Goal: Task Accomplishment & Management: Manage account settings

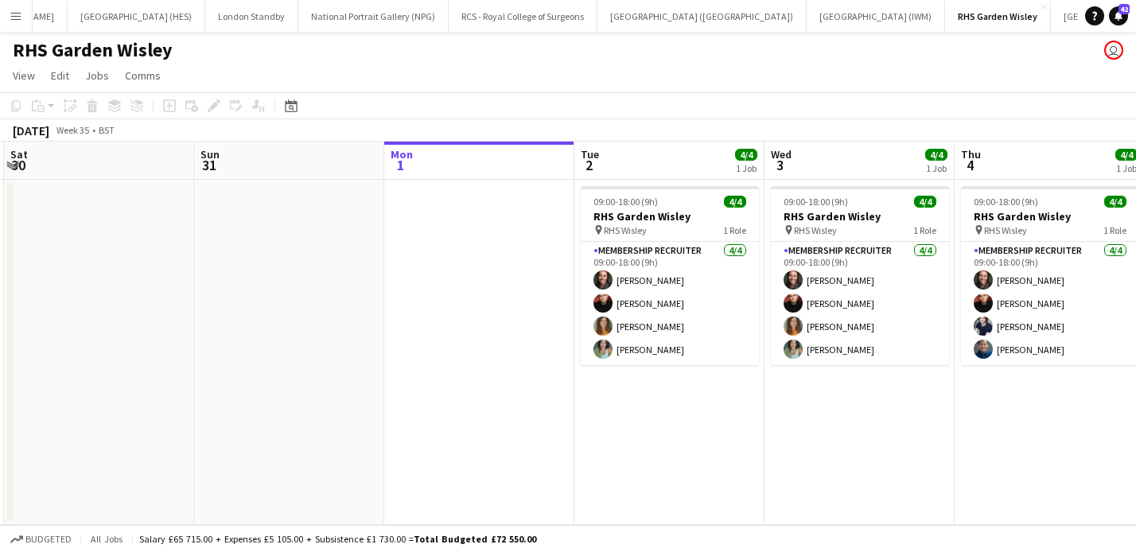
scroll to position [0, 517]
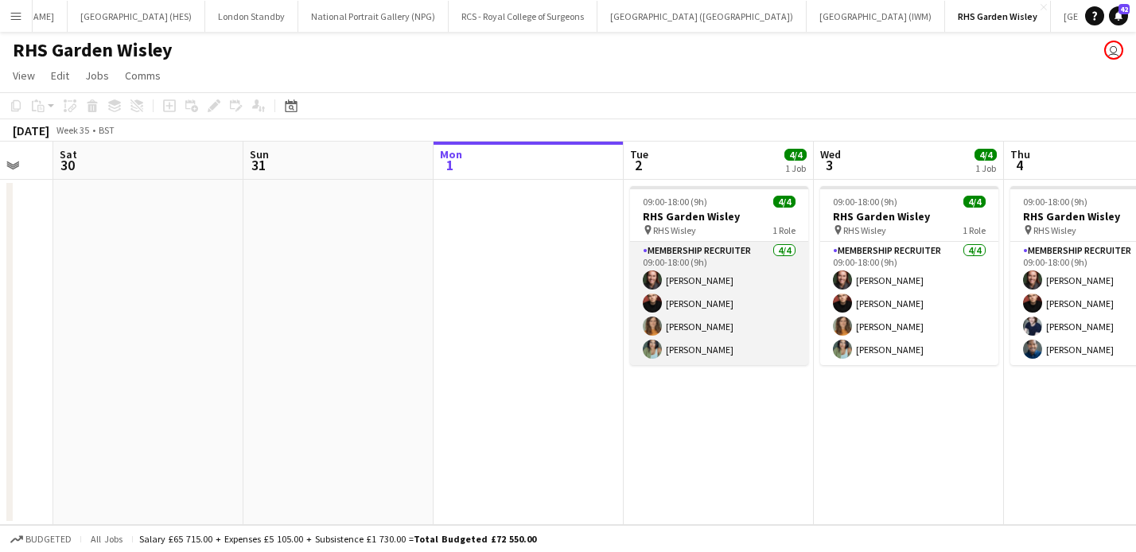
click at [736, 268] on app-card-role "Membership Recruiter [DATE] 09:00-18:00 (9h) [PERSON_NAME] [PERSON_NAME] [PERSO…" at bounding box center [719, 303] width 178 height 123
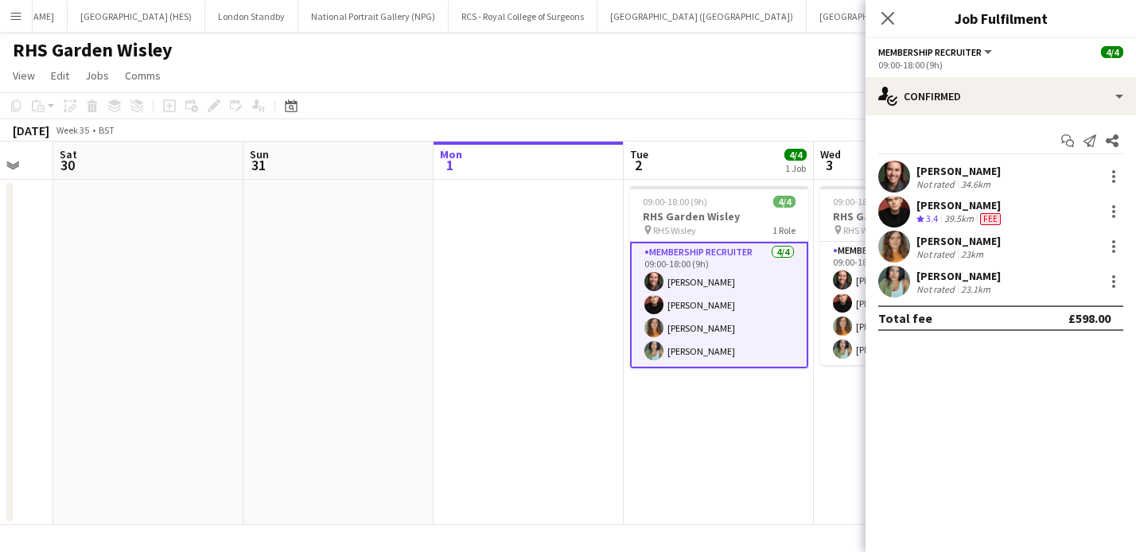
click at [976, 176] on div "[PERSON_NAME]" at bounding box center [958, 171] width 84 height 14
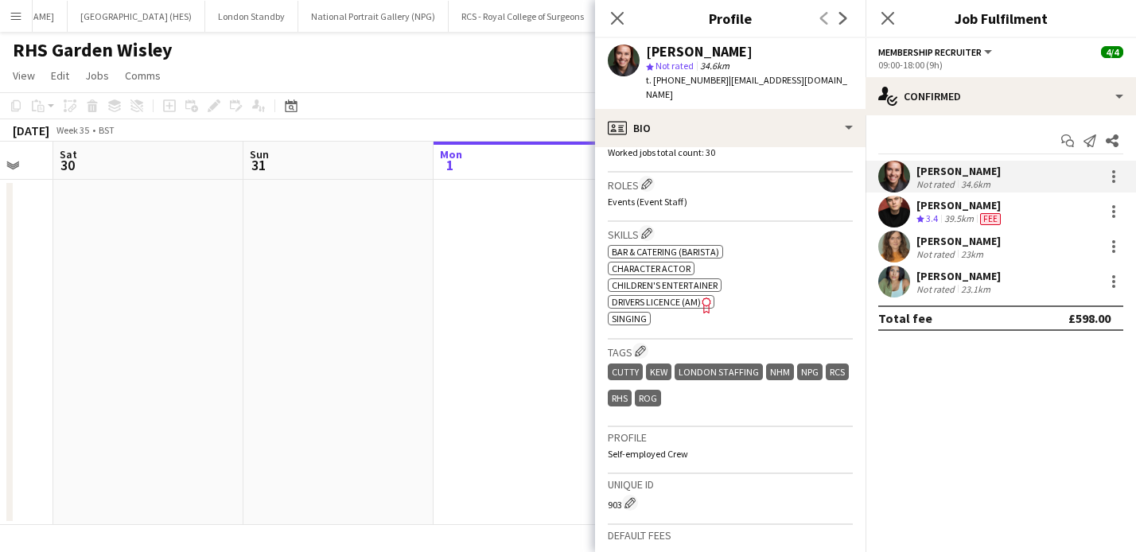
scroll to position [592, 0]
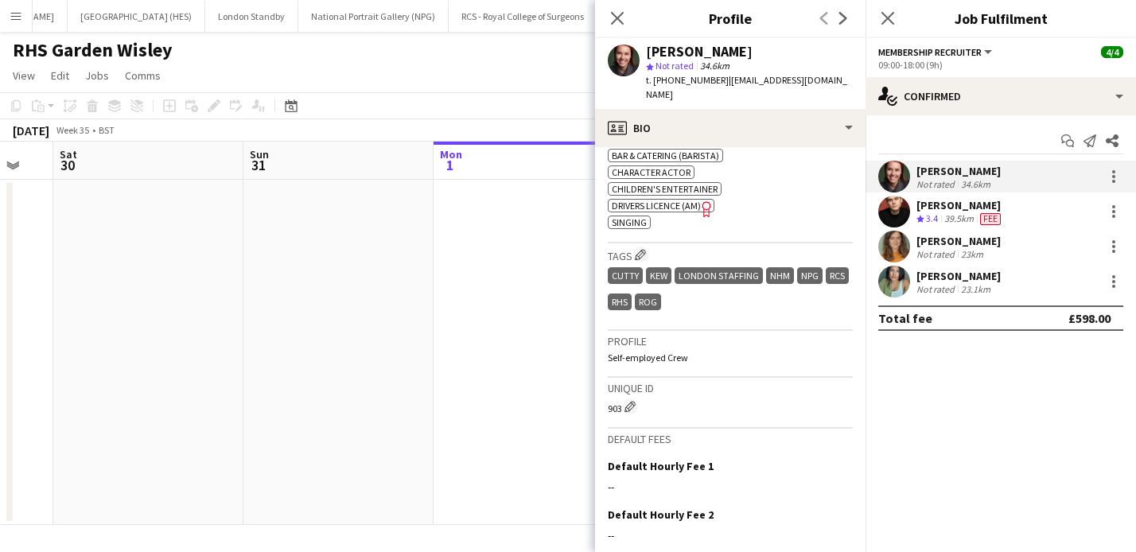
click at [948, 220] on div "39.5km" at bounding box center [959, 219] width 36 height 14
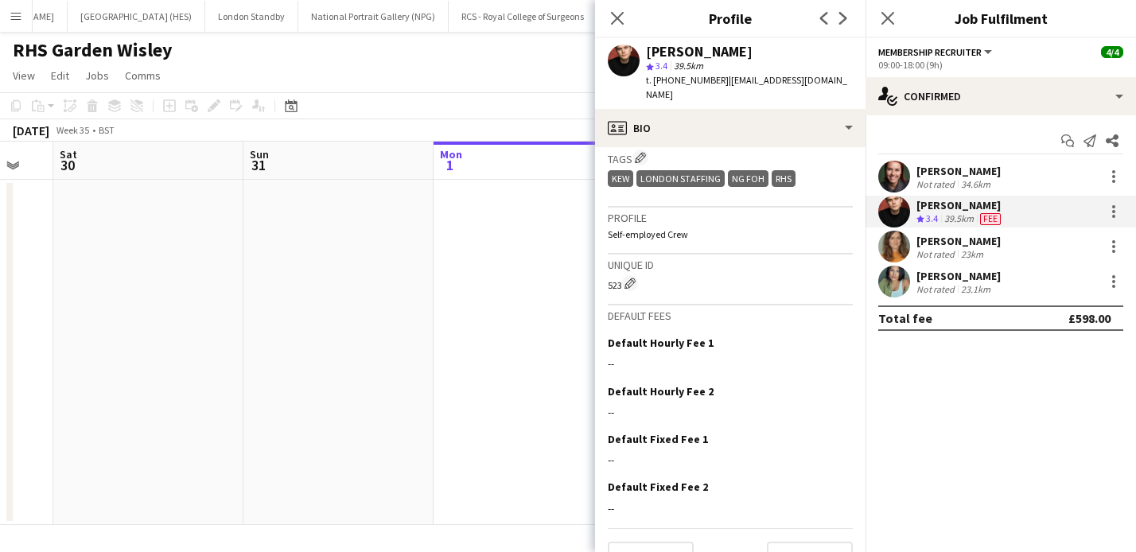
scroll to position [722, 0]
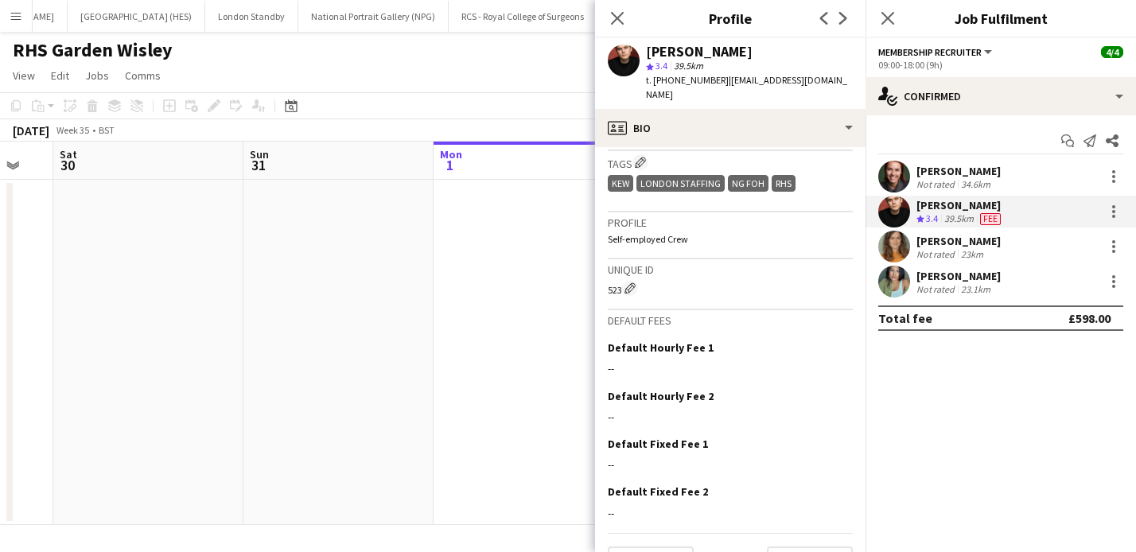
click at [941, 248] on div "Not rated" at bounding box center [936, 254] width 41 height 12
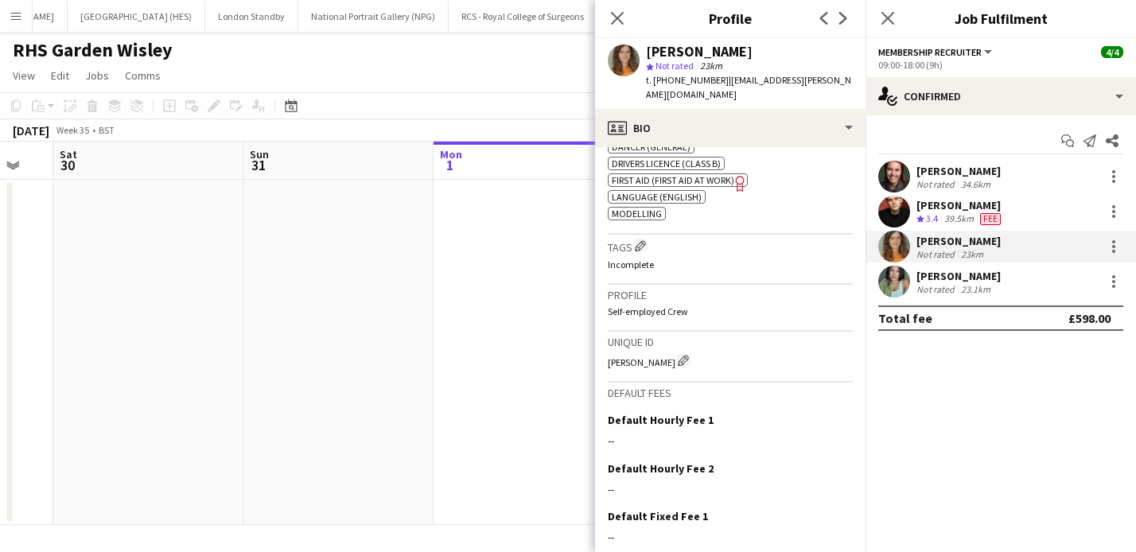
scroll to position [734, 0]
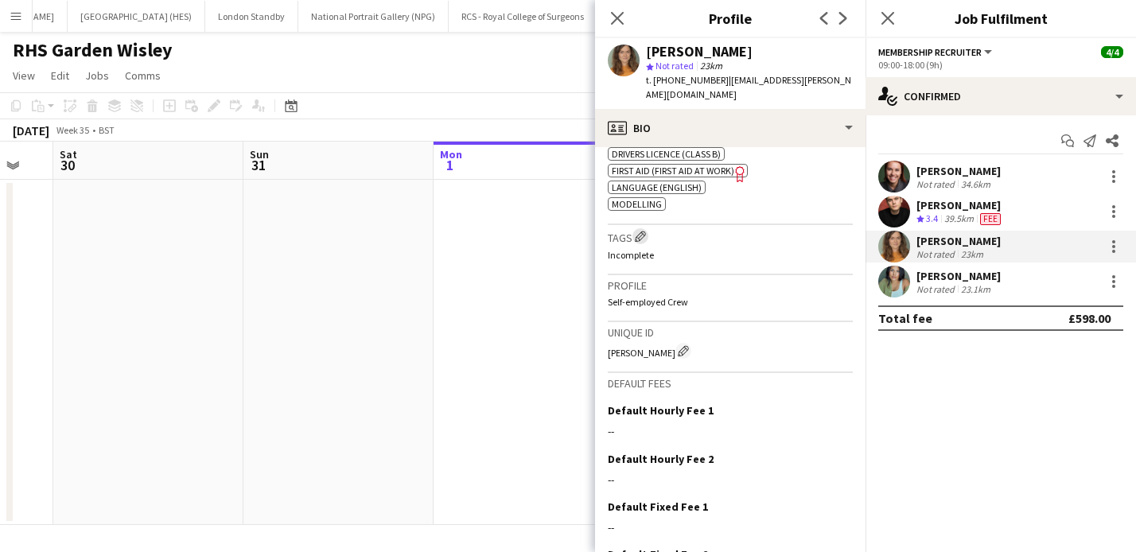
click at [644, 231] on app-icon "Edit crew company tags" at bounding box center [640, 236] width 11 height 11
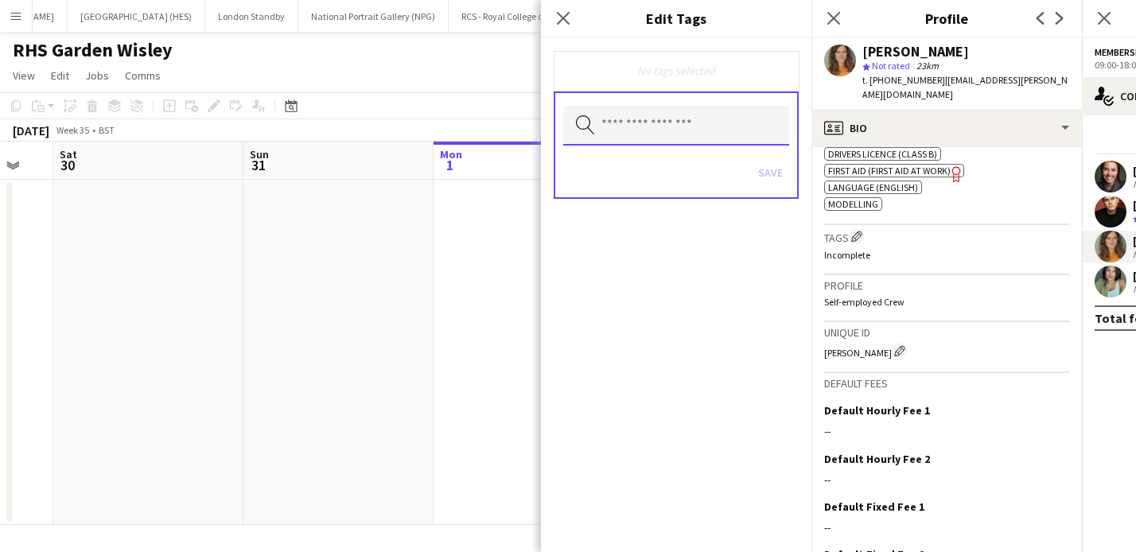
click at [649, 127] on input "text" at bounding box center [676, 126] width 226 height 40
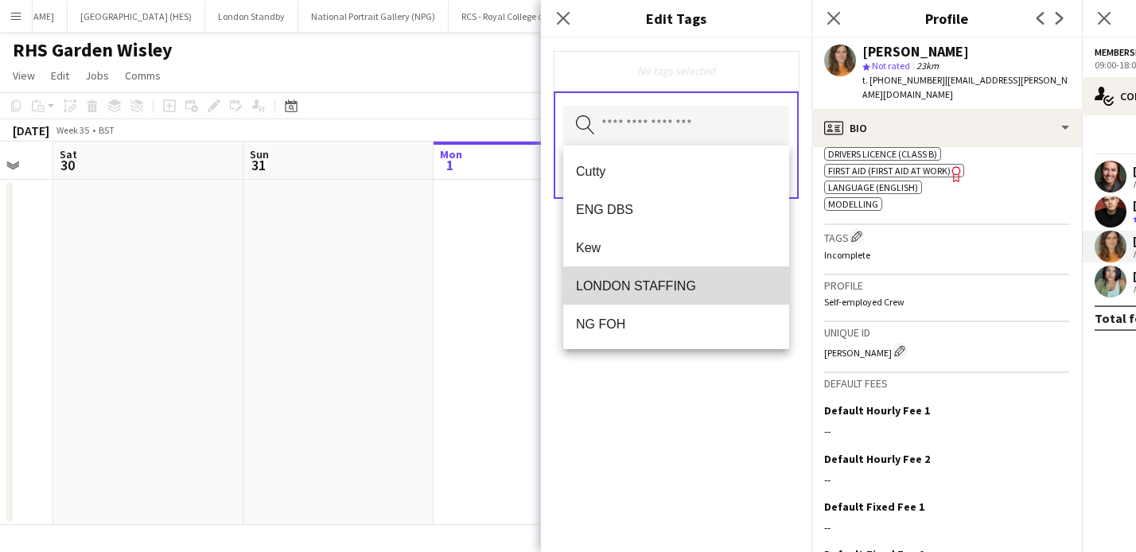
click at [656, 284] on span "LONDON STAFFING" at bounding box center [676, 285] width 200 height 15
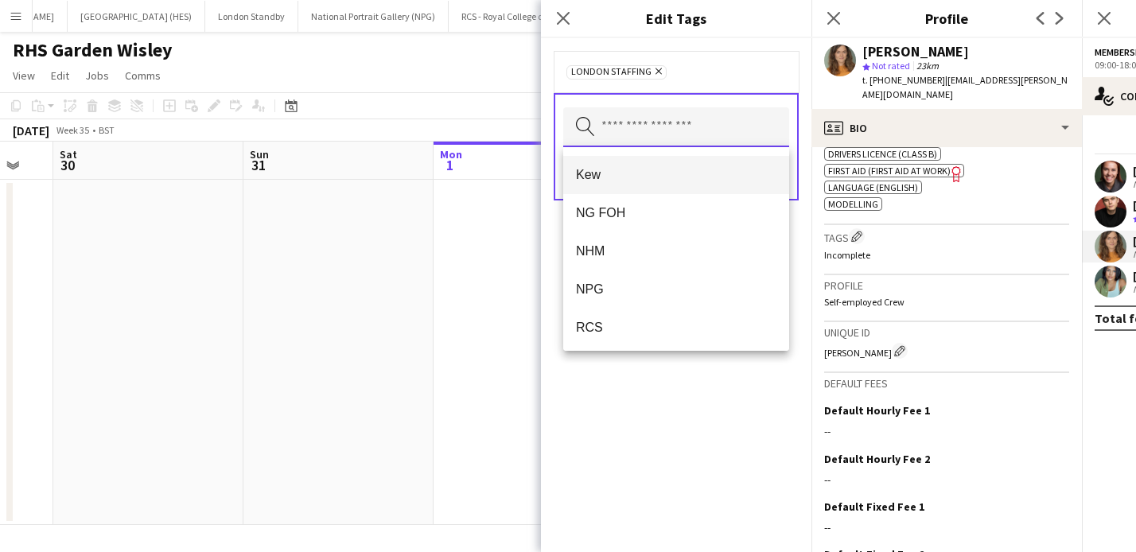
scroll to position [75, 0]
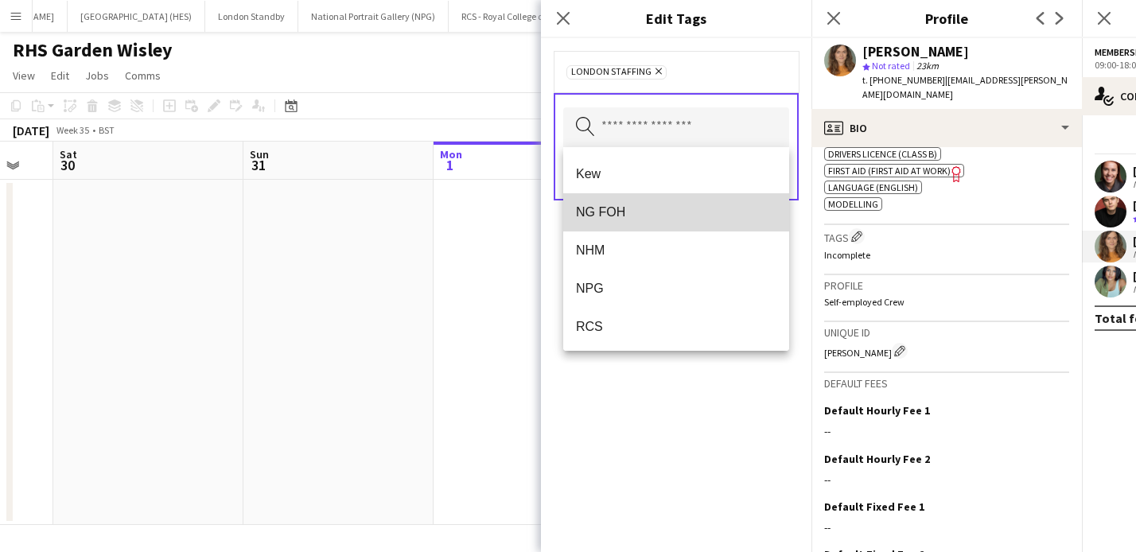
click at [634, 215] on span "NG FOH" at bounding box center [676, 211] width 200 height 15
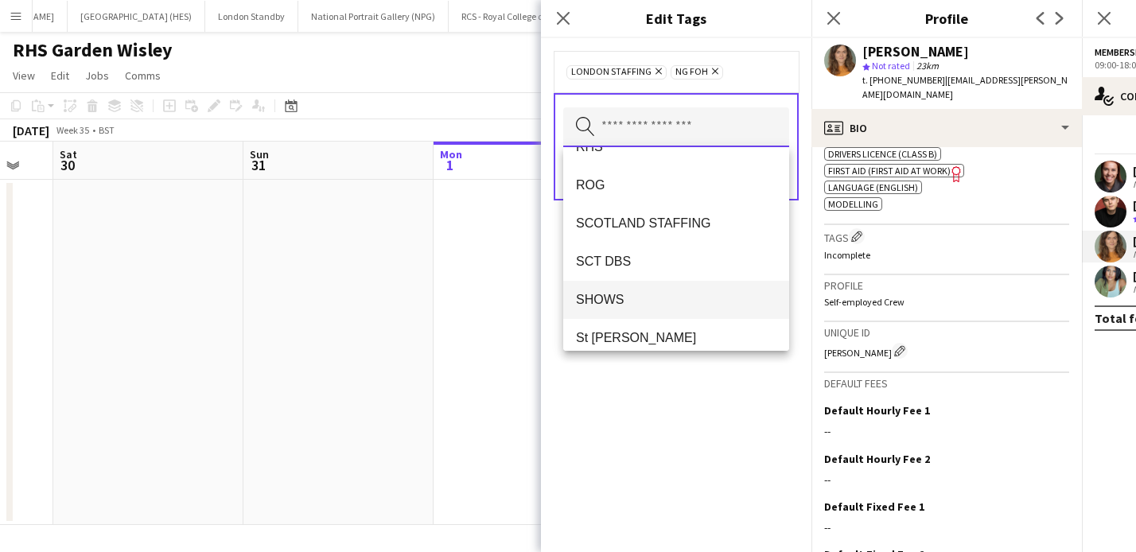
scroll to position [0, 0]
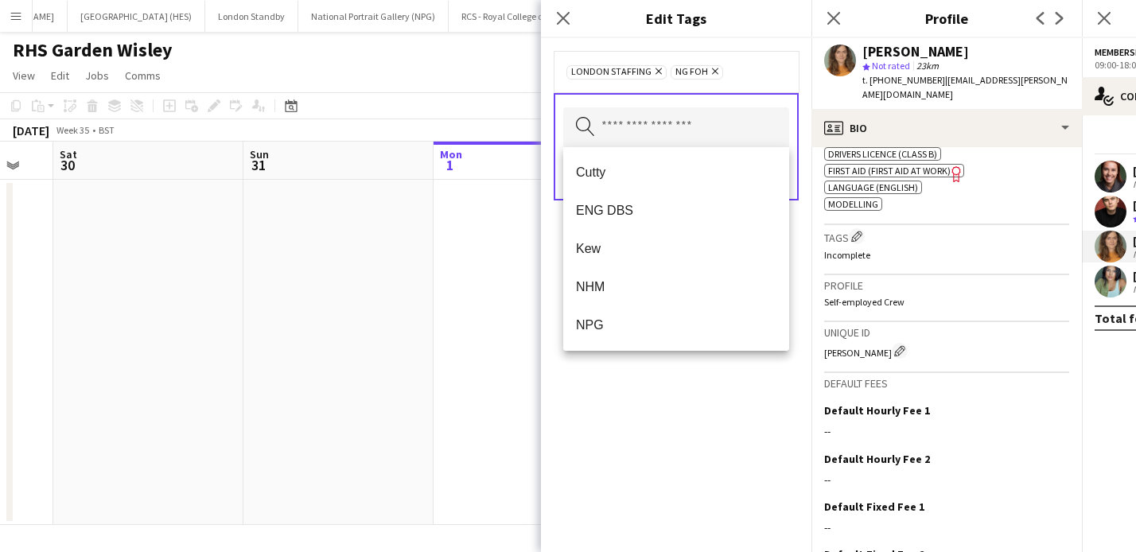
click at [573, 18] on div "Close pop-in" at bounding box center [563, 18] width 45 height 37
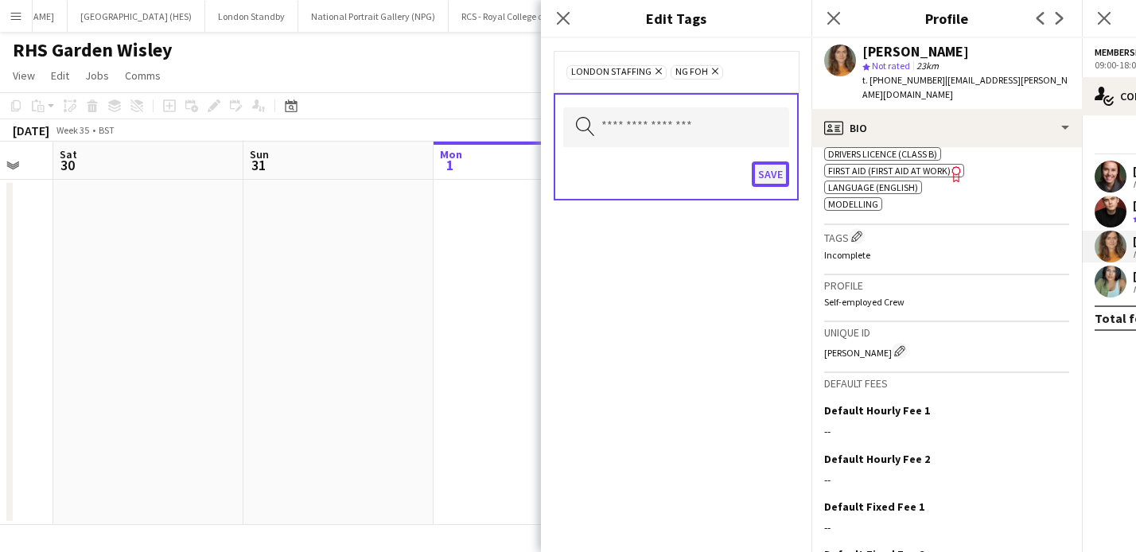
click at [772, 181] on button "Save" at bounding box center [770, 174] width 37 height 25
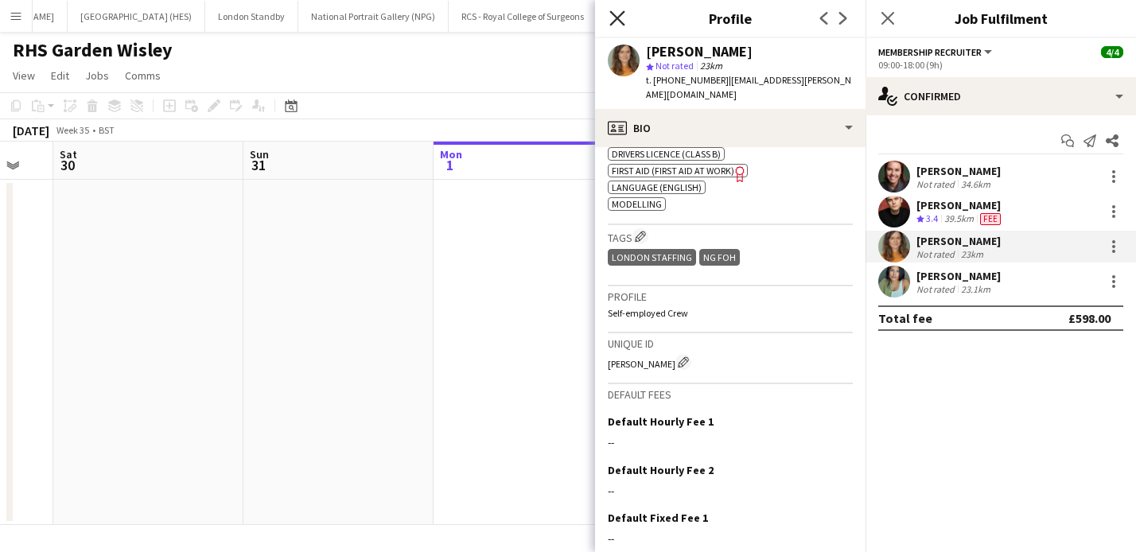
click at [622, 14] on icon "Close pop-in" at bounding box center [616, 17] width 15 height 15
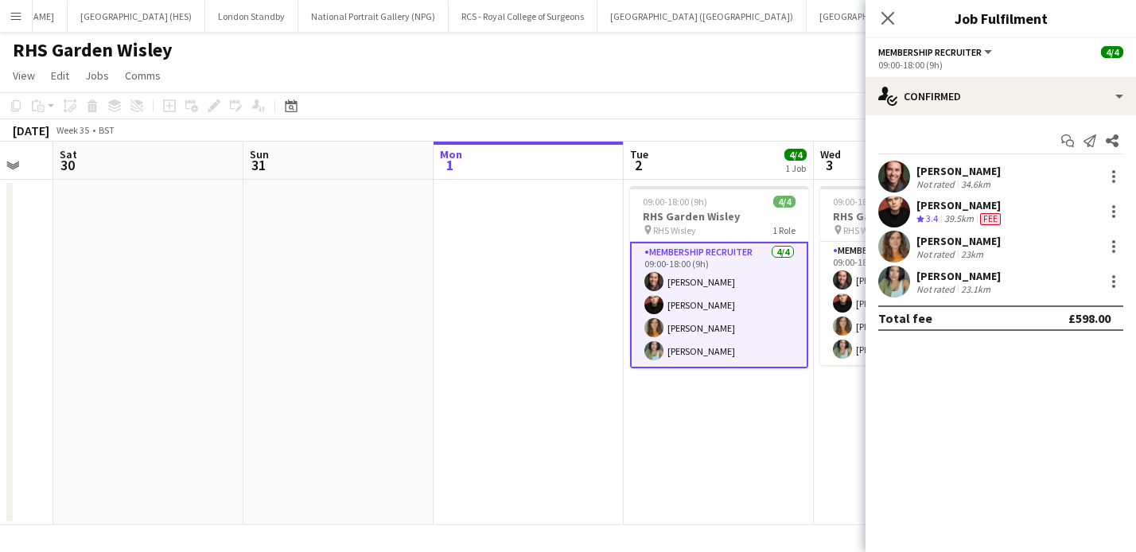
click at [698, 91] on app-page-menu "View Day view expanded Day view collapsed Month view Date picker Jump to [DATE]…" at bounding box center [568, 77] width 1136 height 30
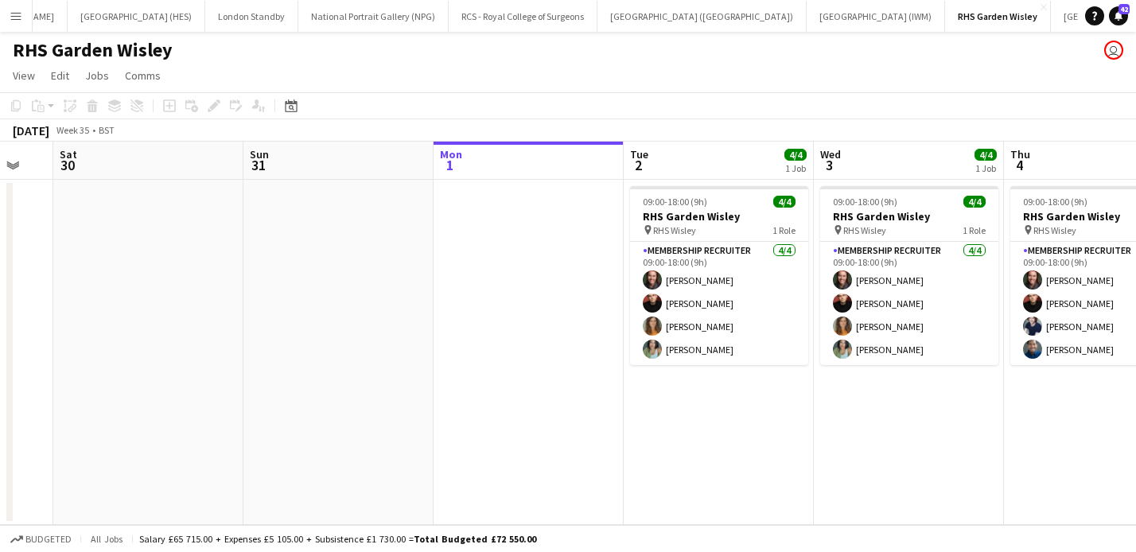
click at [10, 14] on app-icon "Menu" at bounding box center [16, 16] width 13 height 13
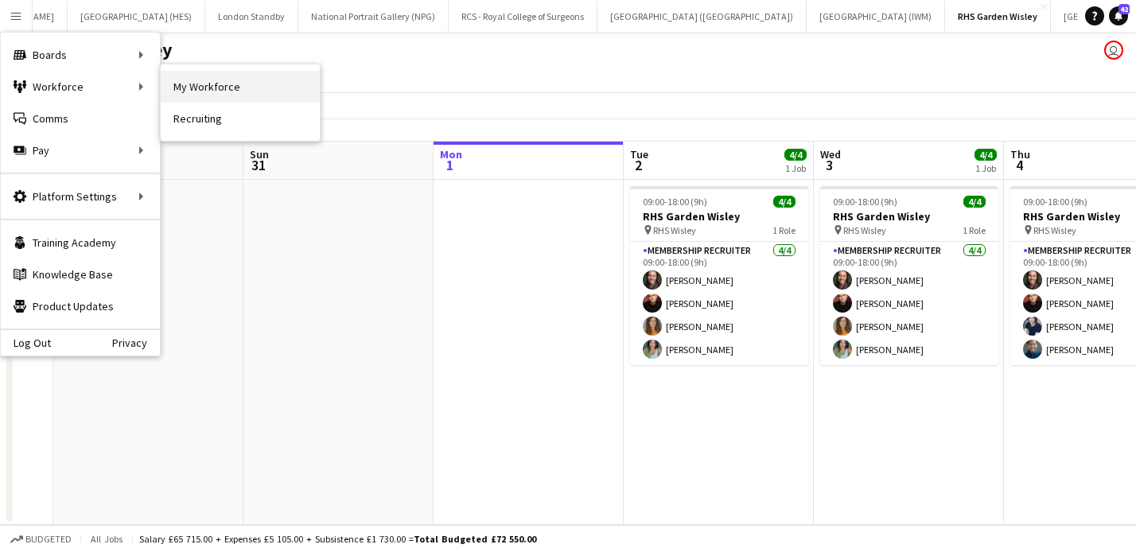
click at [216, 88] on link "My Workforce" at bounding box center [240, 87] width 159 height 32
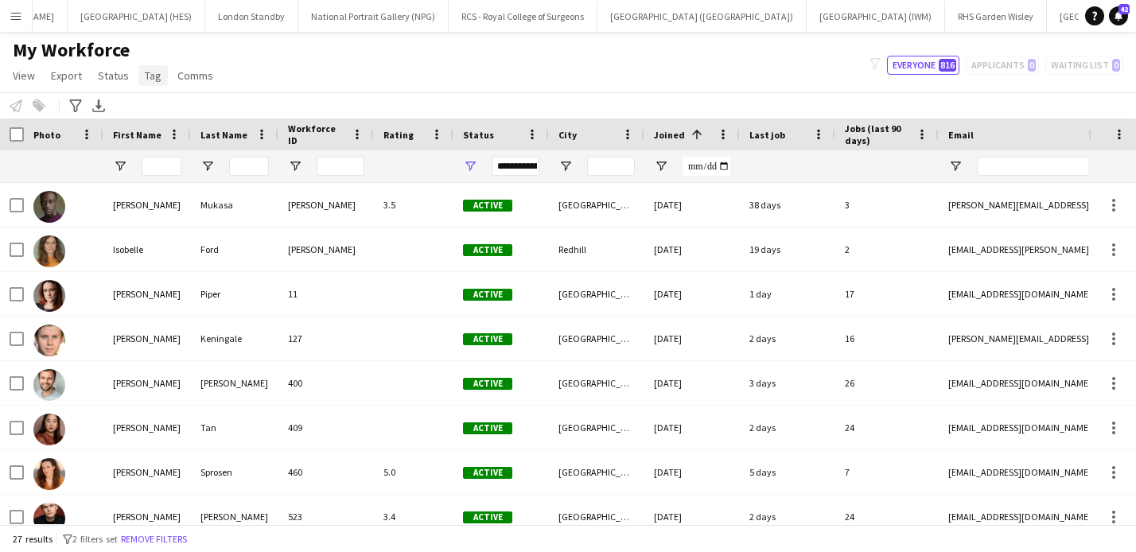
click at [151, 76] on span "Tag" at bounding box center [153, 75] width 17 height 14
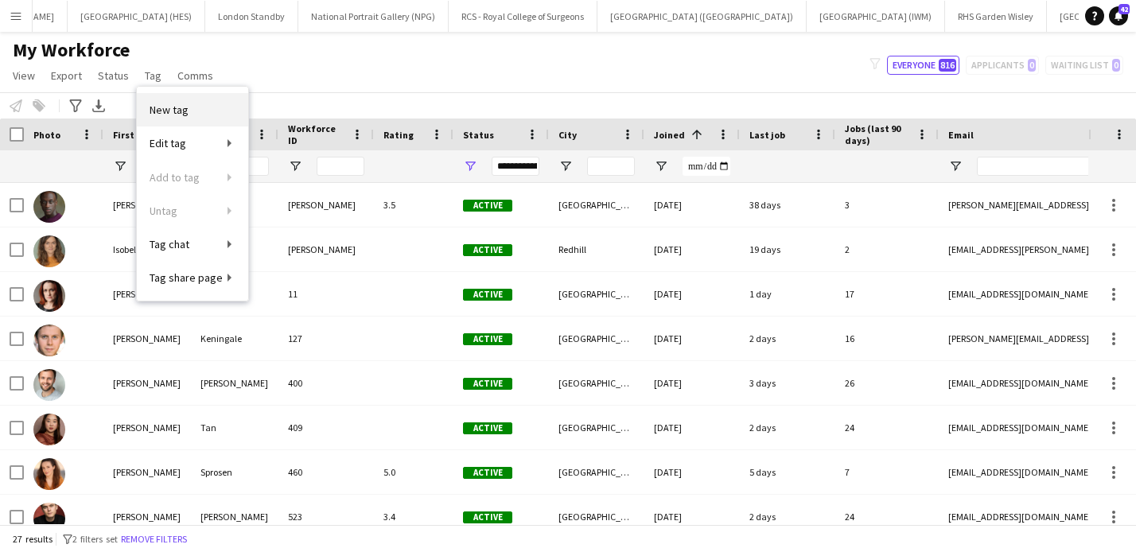
click at [200, 117] on link "New tag" at bounding box center [192, 109] width 111 height 33
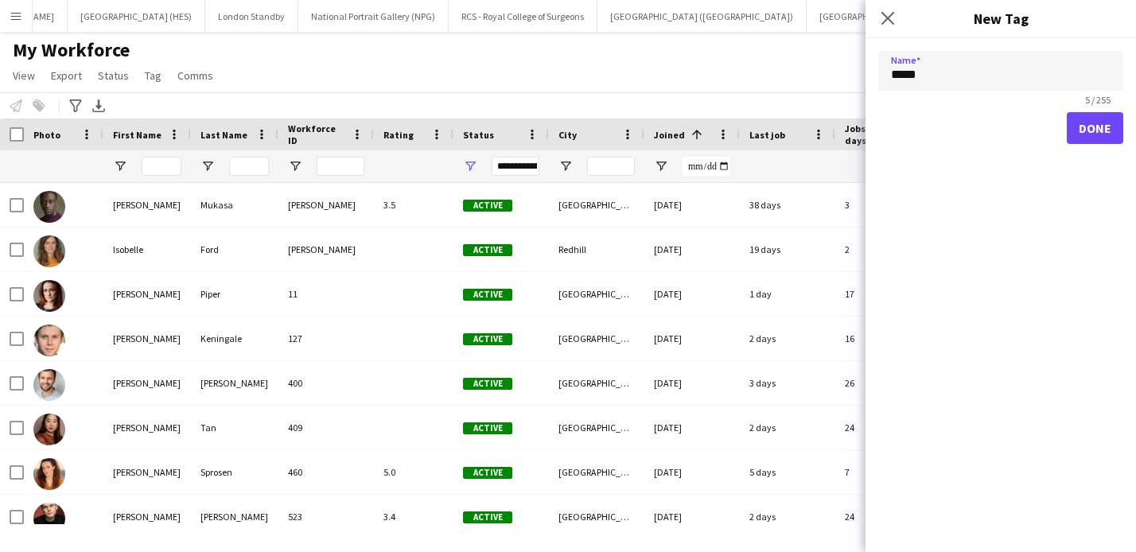
type input "*****"
click at [1084, 128] on button "Done" at bounding box center [1095, 128] width 56 height 32
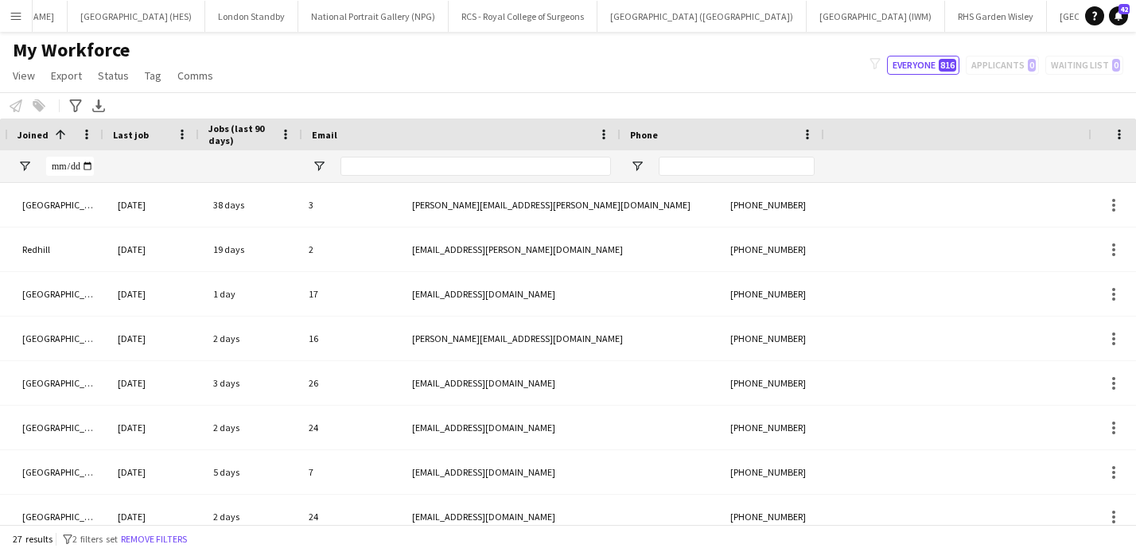
scroll to position [0, 636]
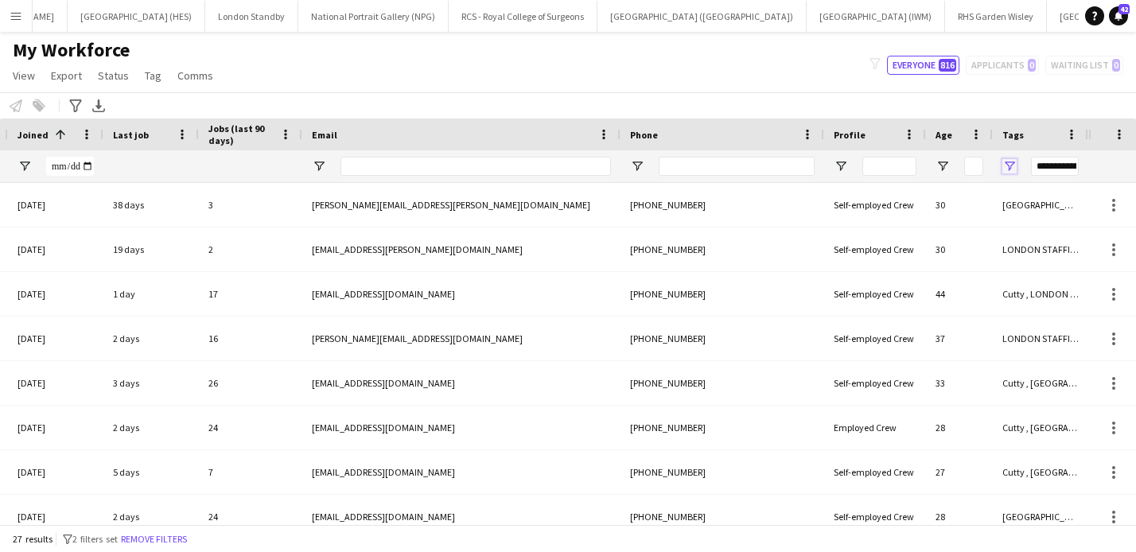
click at [1010, 162] on span "Open Filter Menu" at bounding box center [1009, 166] width 14 height 14
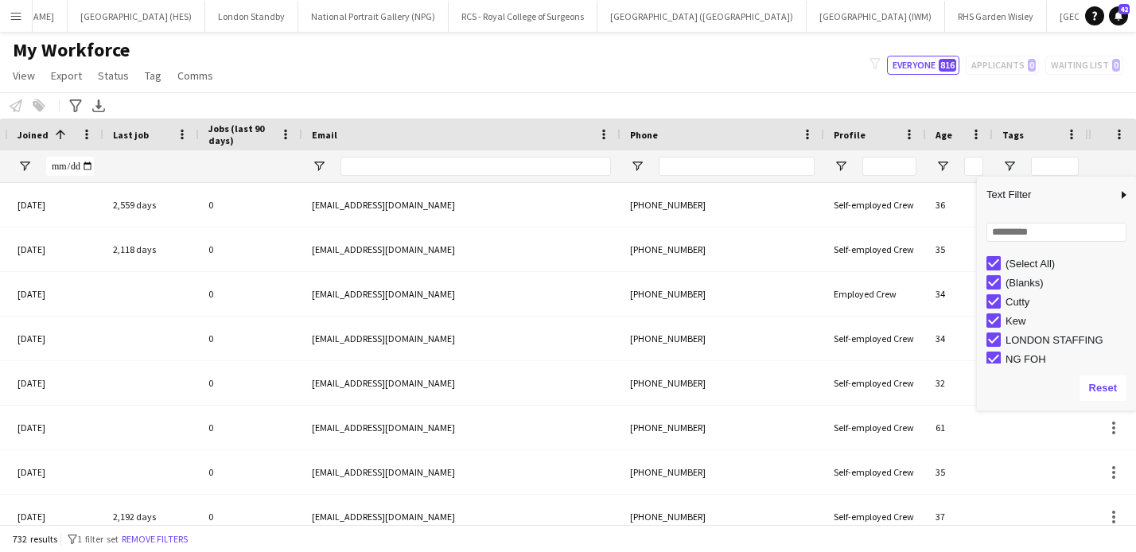
click at [1021, 164] on div at bounding box center [1040, 166] width 95 height 32
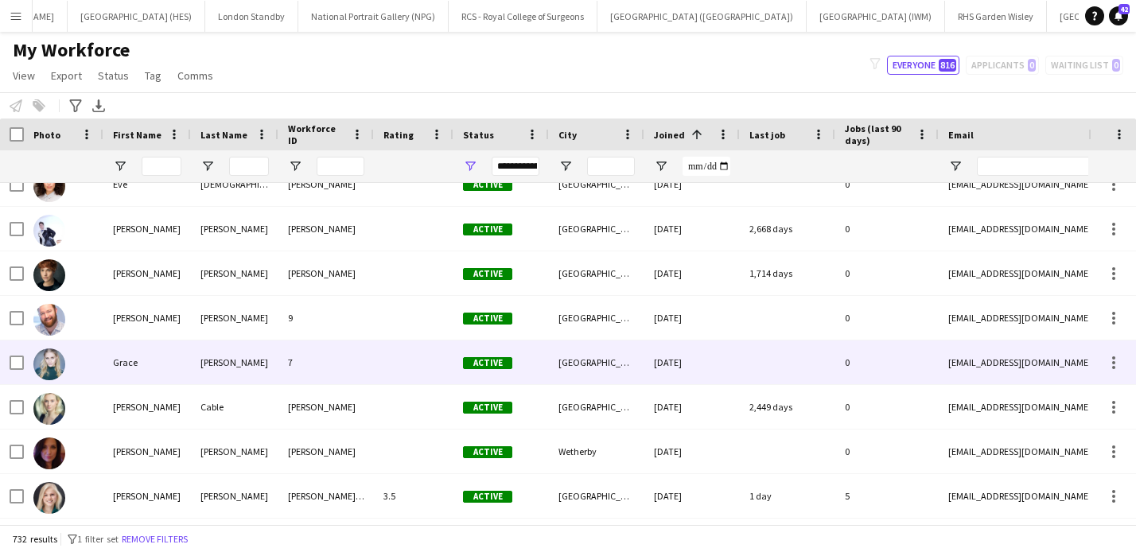
scroll to position [0, 0]
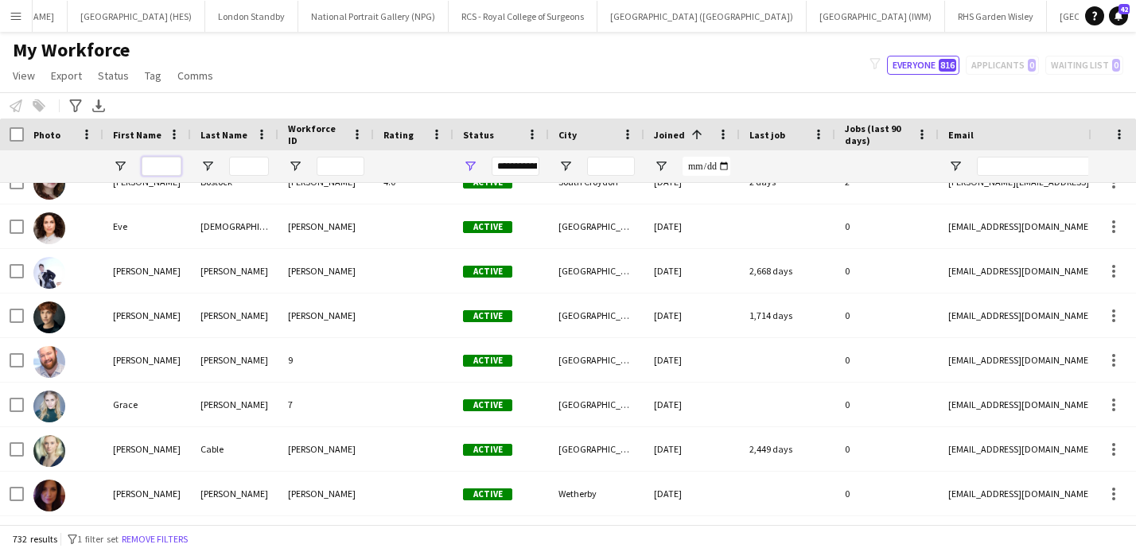
click at [165, 172] on input "First Name Filter Input" at bounding box center [162, 166] width 40 height 19
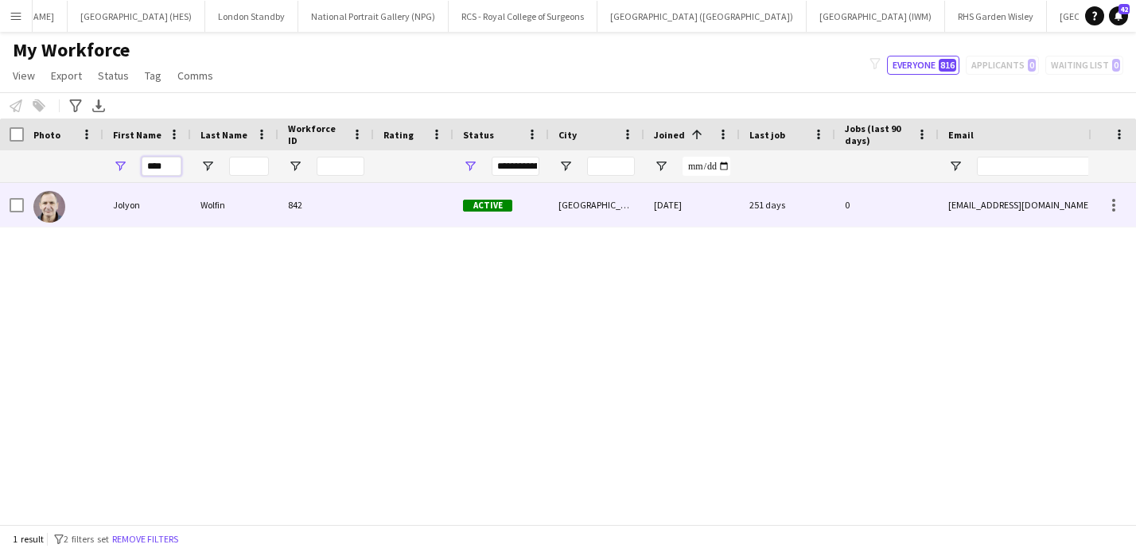
type input "****"
click at [162, 199] on div "Jolyon" at bounding box center [147, 205] width 88 height 44
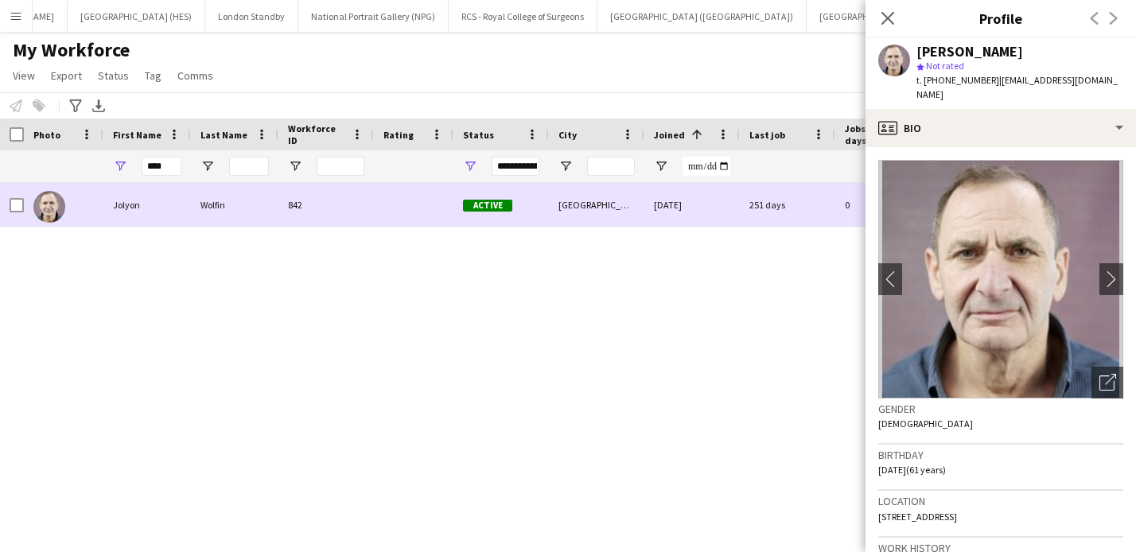
click at [53, 203] on img at bounding box center [49, 207] width 32 height 32
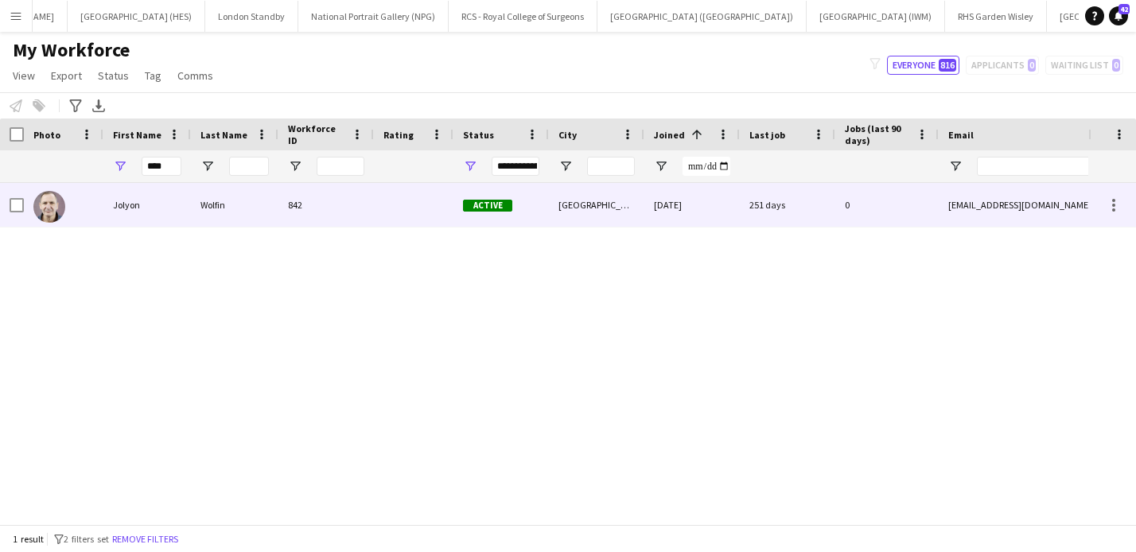
click at [64, 207] on img at bounding box center [49, 207] width 32 height 32
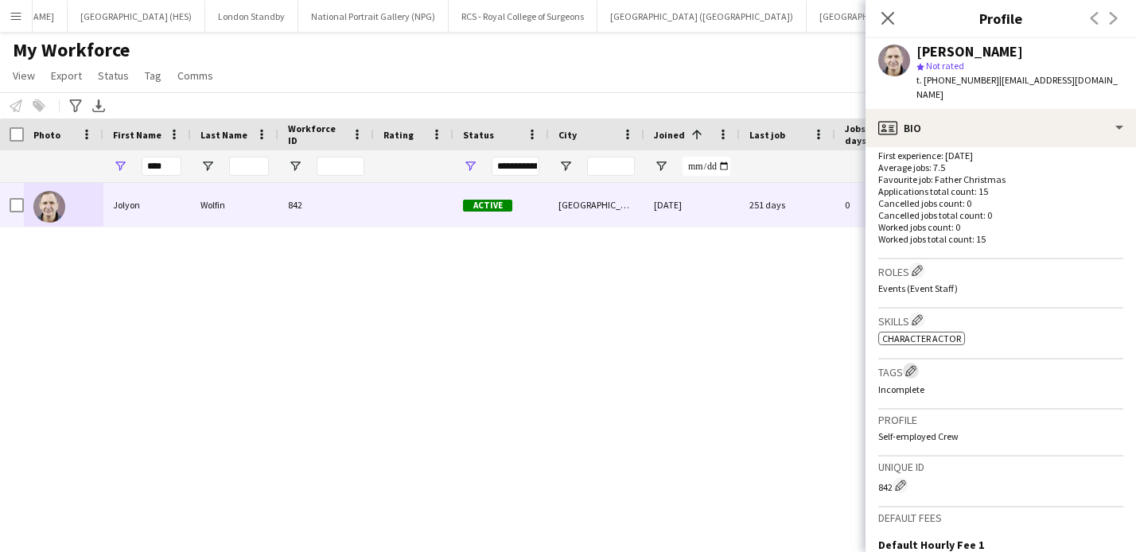
click at [912, 365] on app-icon "Edit crew company tags" at bounding box center [910, 370] width 11 height 11
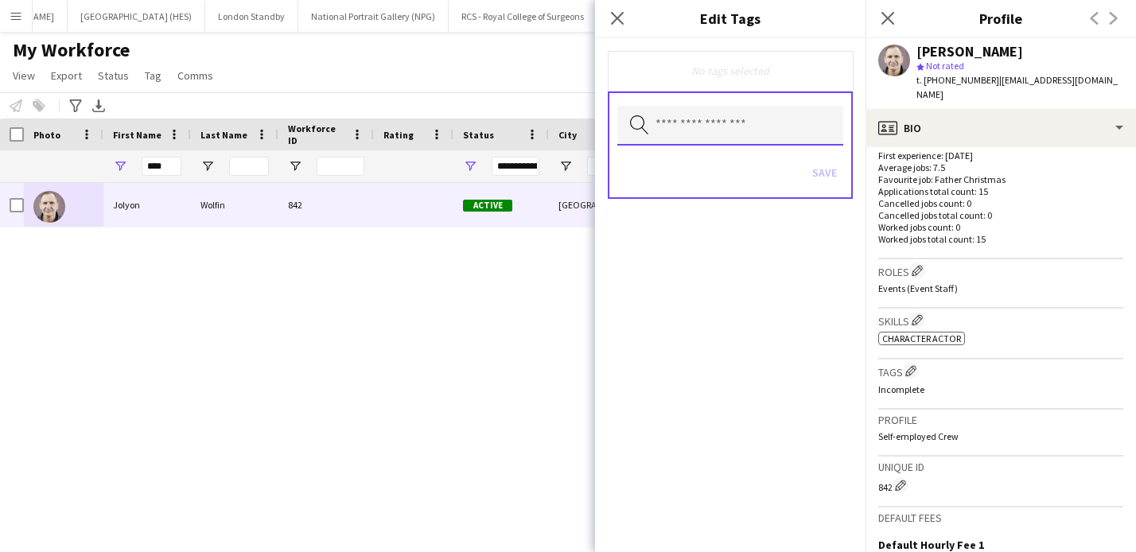
click at [695, 130] on input "text" at bounding box center [730, 126] width 226 height 40
type input "*"
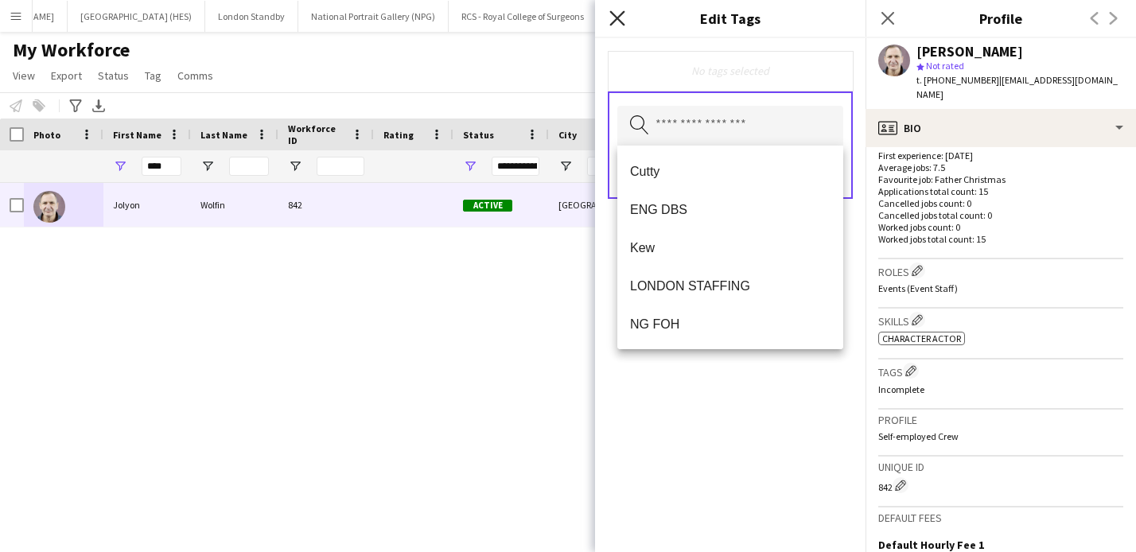
click at [614, 16] on icon at bounding box center [616, 17] width 15 height 15
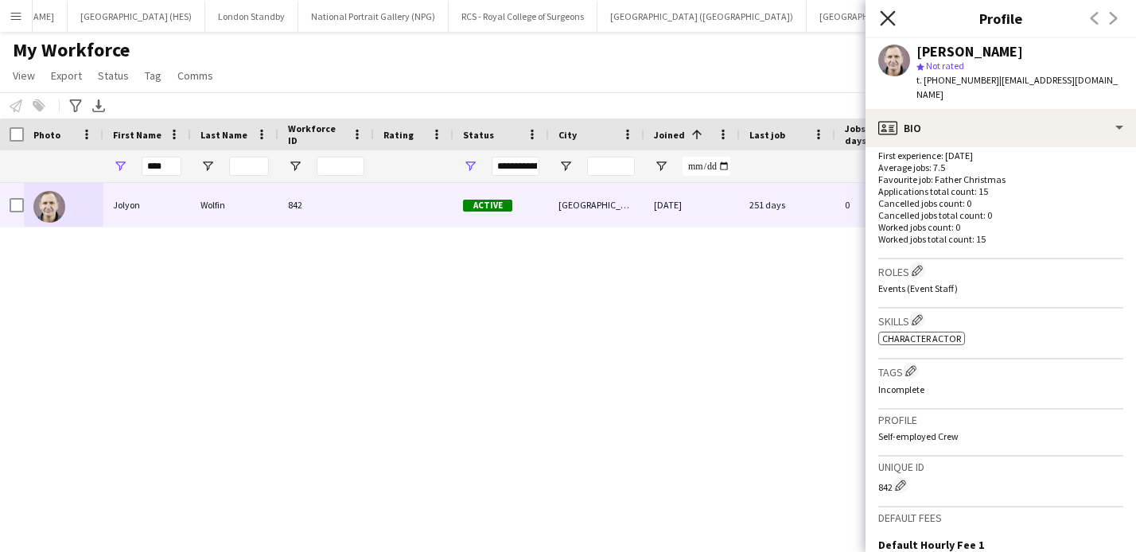
click at [893, 18] on icon "Close pop-in" at bounding box center [887, 17] width 15 height 15
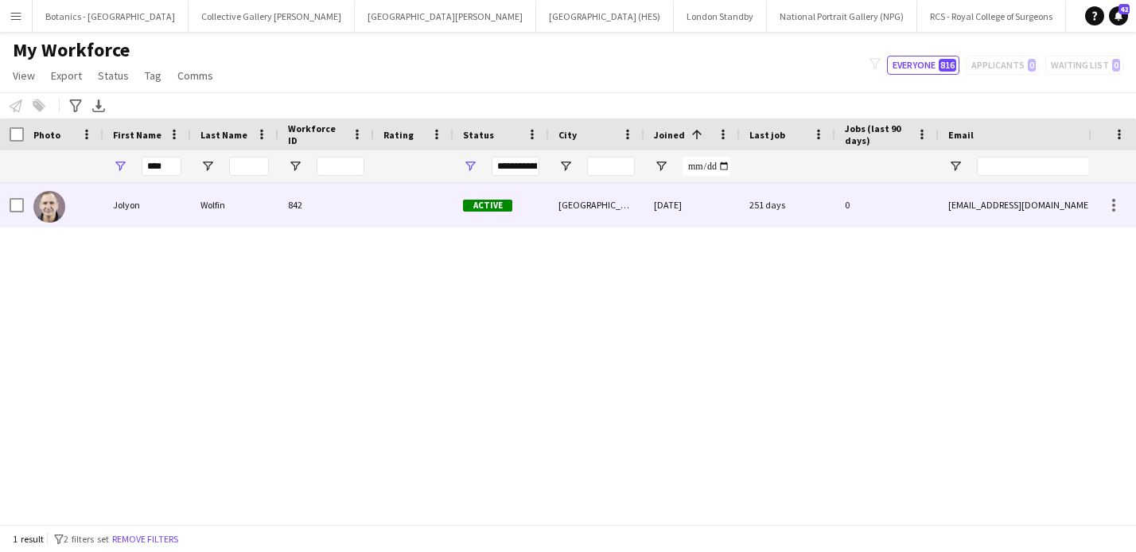
click at [121, 207] on div "Jolyon" at bounding box center [147, 205] width 88 height 44
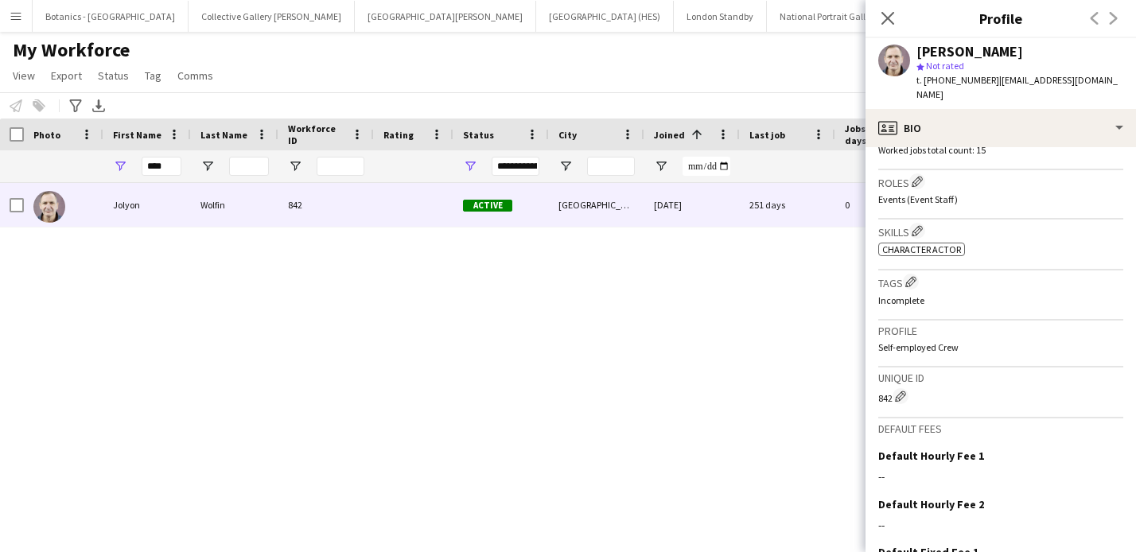
scroll to position [496, 0]
click at [915, 278] on app-icon "Edit crew company tags" at bounding box center [910, 283] width 11 height 11
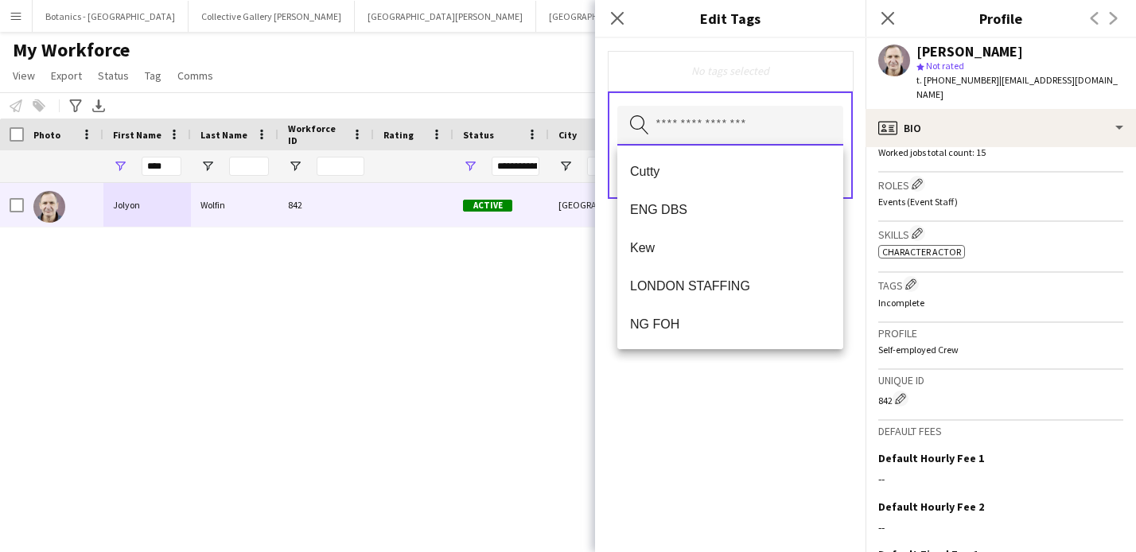
click at [699, 136] on input "text" at bounding box center [730, 126] width 226 height 40
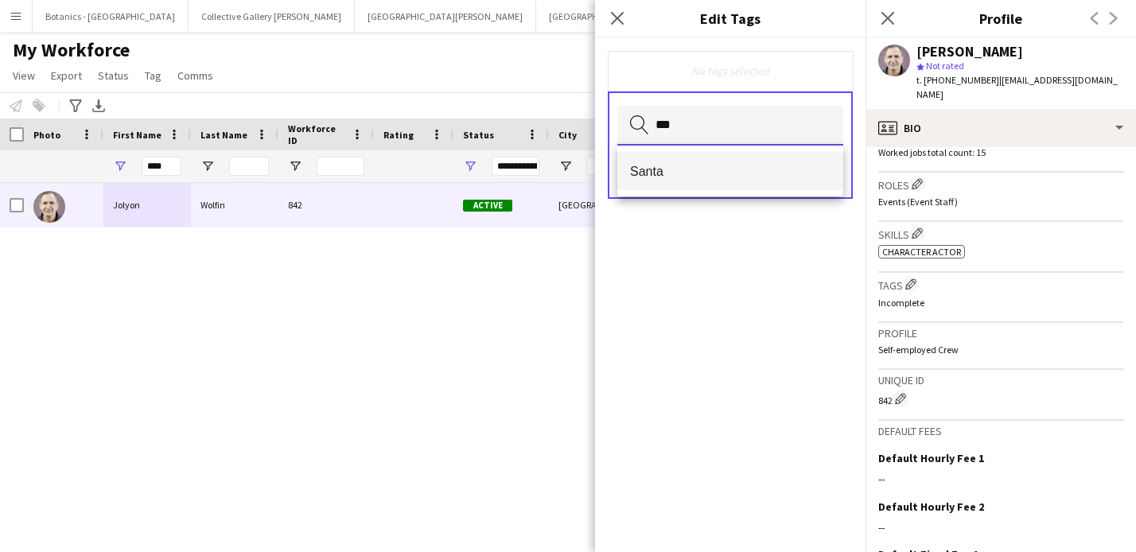
type input "***"
click at [697, 185] on mat-option "Santa" at bounding box center [730, 171] width 226 height 38
type input "*****"
click at [675, 159] on mat-option "SHOWS" at bounding box center [730, 173] width 226 height 38
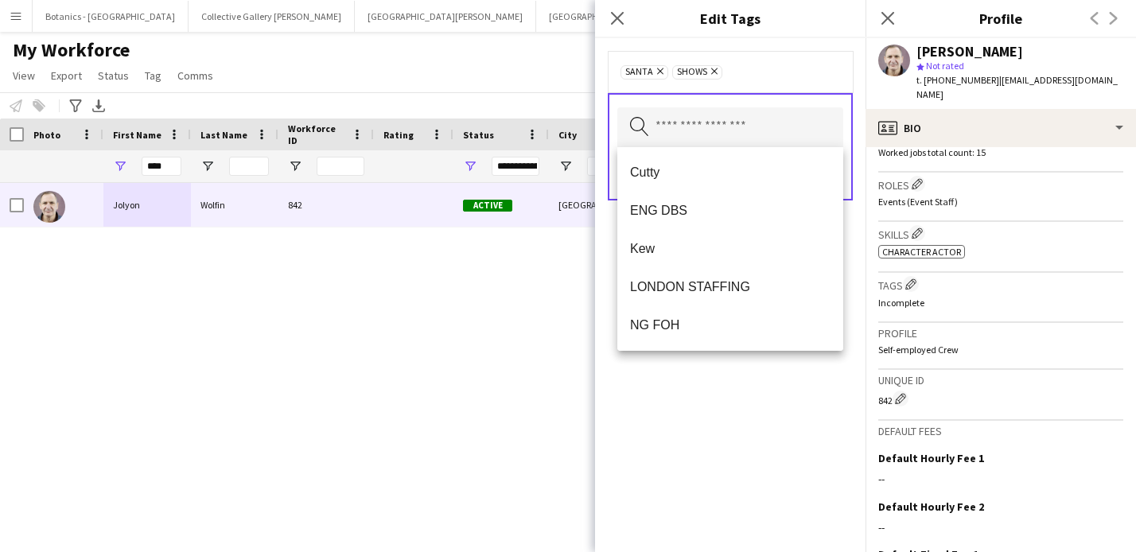
click at [764, 407] on div "Santa Remove SHOWS Remove Search by tag name Save" at bounding box center [730, 295] width 270 height 514
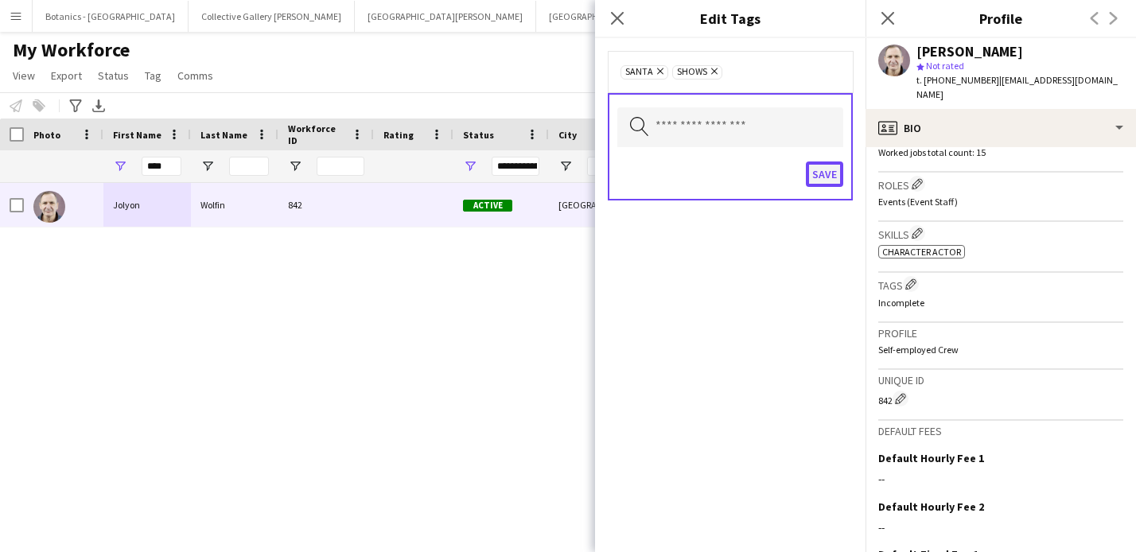
click at [826, 177] on button "Save" at bounding box center [824, 174] width 37 height 25
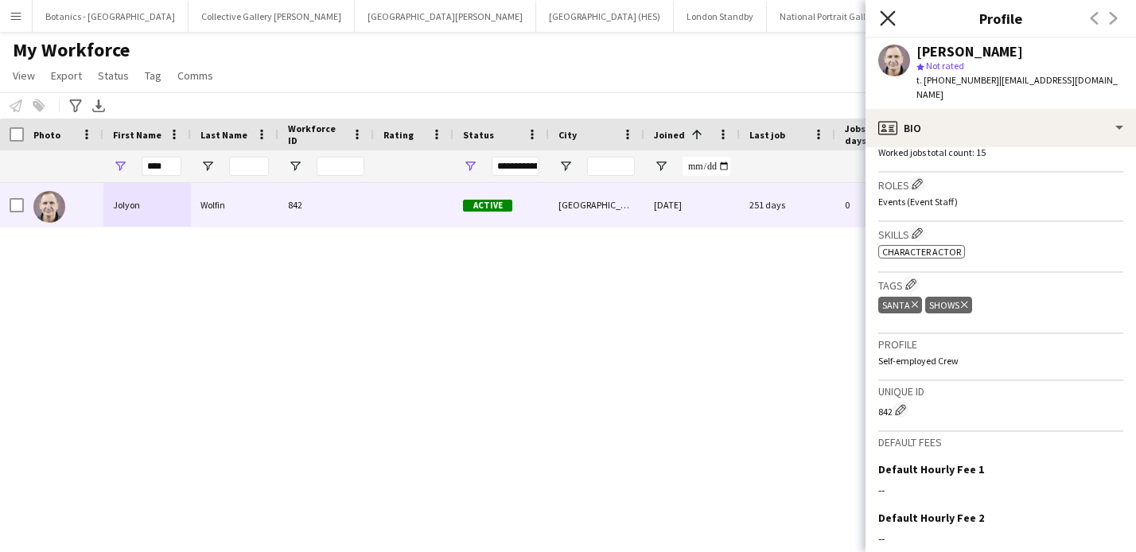
click at [885, 14] on icon "Close pop-in" at bounding box center [887, 17] width 15 height 15
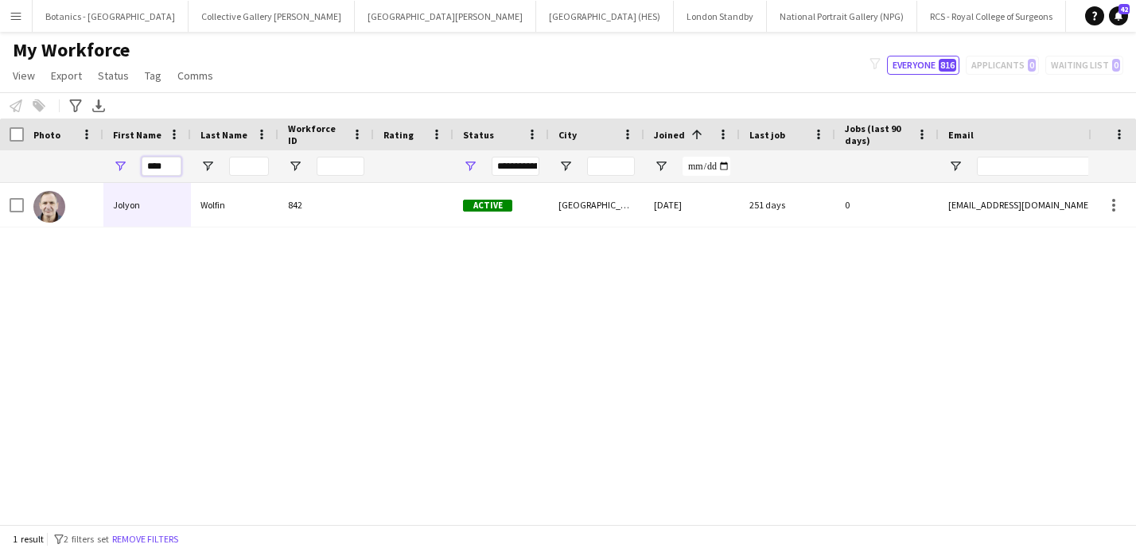
drag, startPoint x: 176, startPoint y: 163, endPoint x: 114, endPoint y: 163, distance: 62.1
click at [114, 163] on div "****" at bounding box center [147, 166] width 88 height 32
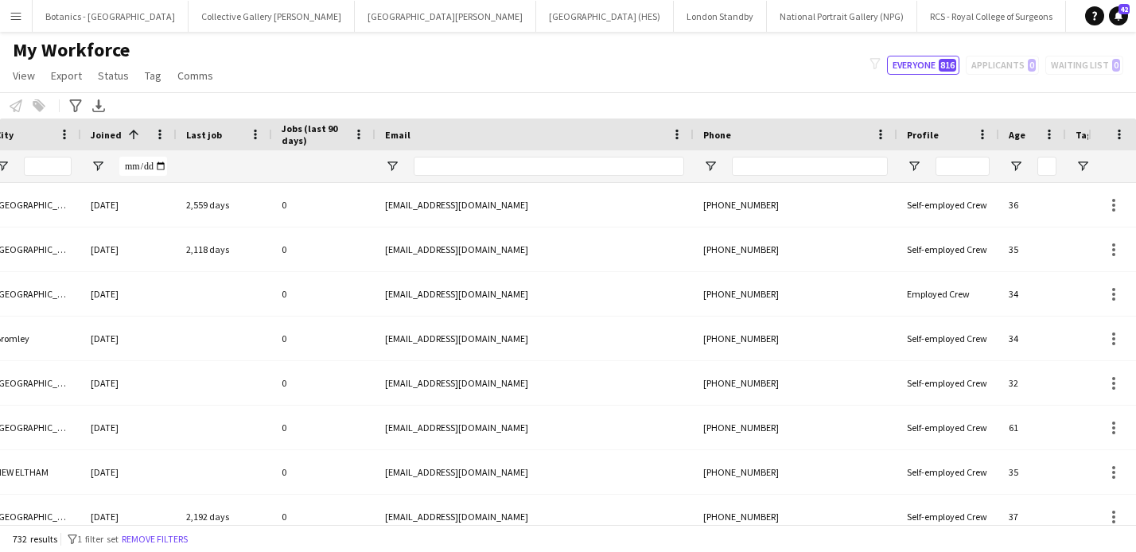
scroll to position [0, 636]
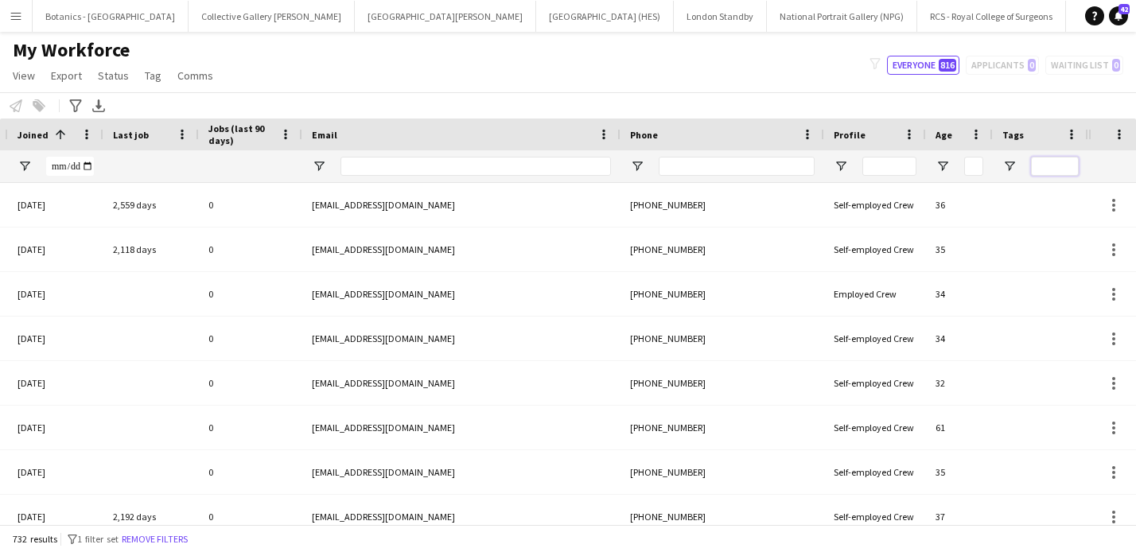
click at [1043, 168] on input "Tags Filter Input" at bounding box center [1055, 166] width 48 height 19
click at [1012, 165] on span "Open Filter Menu" at bounding box center [1009, 166] width 14 height 14
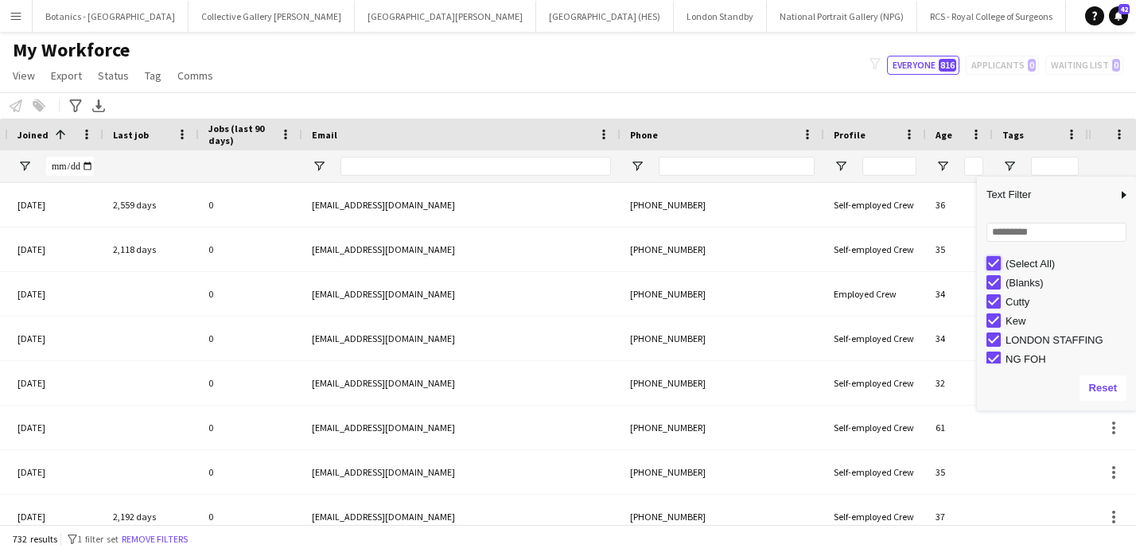
type input "***"
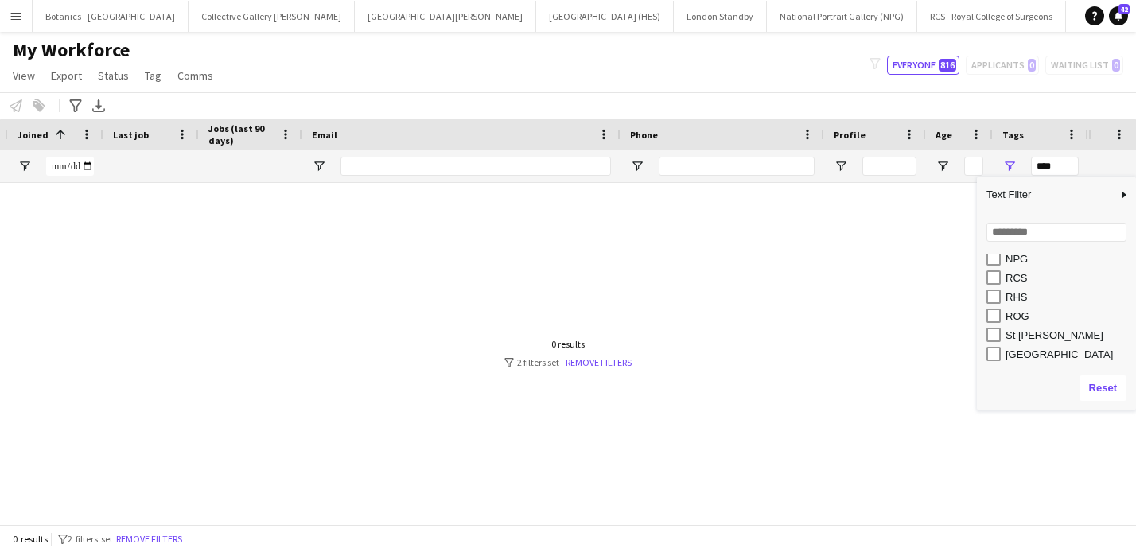
scroll to position [0, 0]
click at [784, 247] on div at bounding box center [544, 353] width 1088 height 341
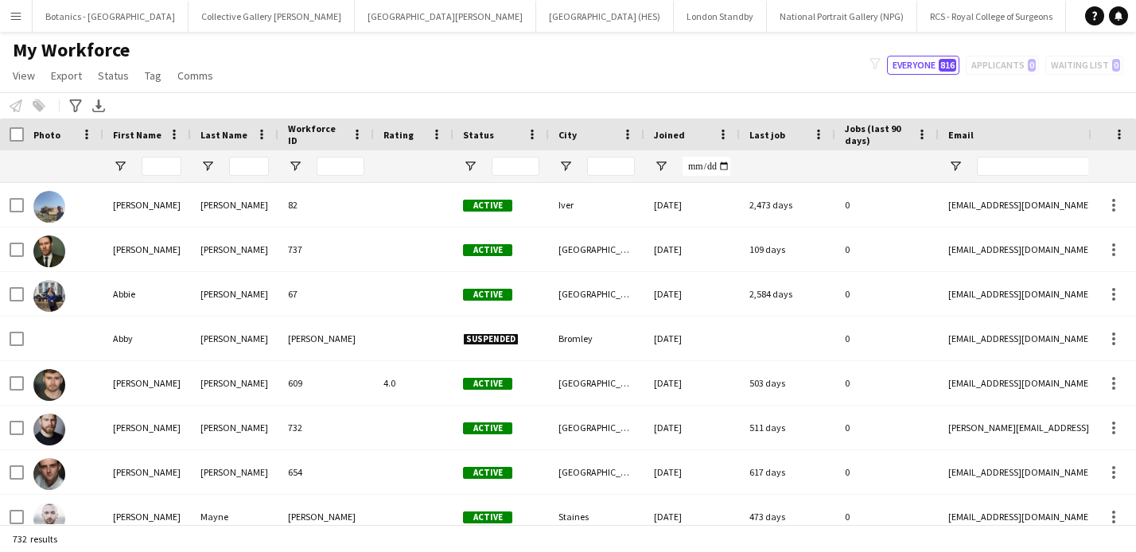
type input "**********"
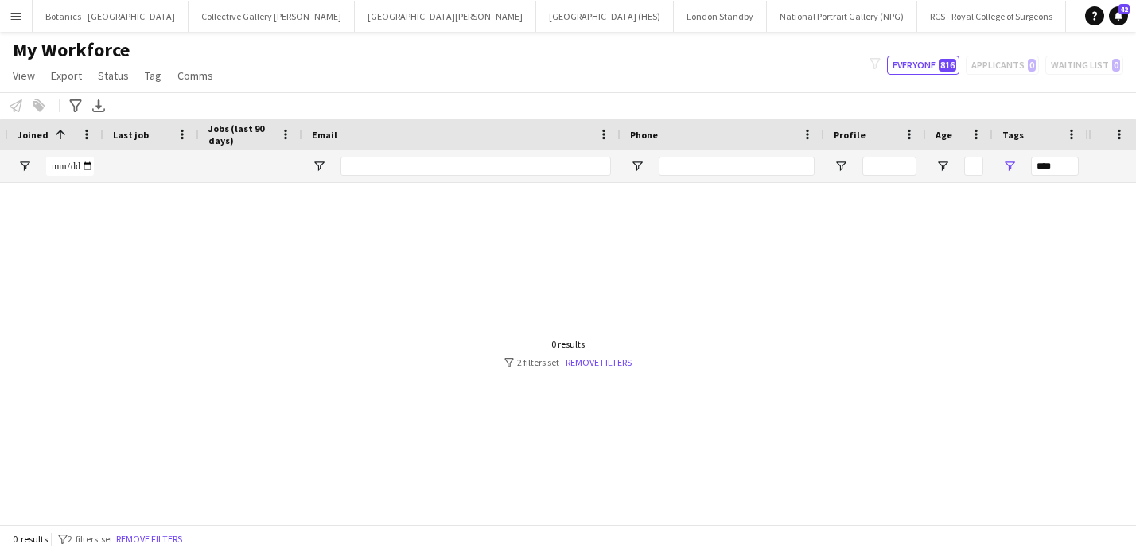
click at [999, 167] on div "***" at bounding box center [1040, 166] width 95 height 32
click at [1014, 167] on span "Open Filter Menu" at bounding box center [1009, 166] width 14 height 14
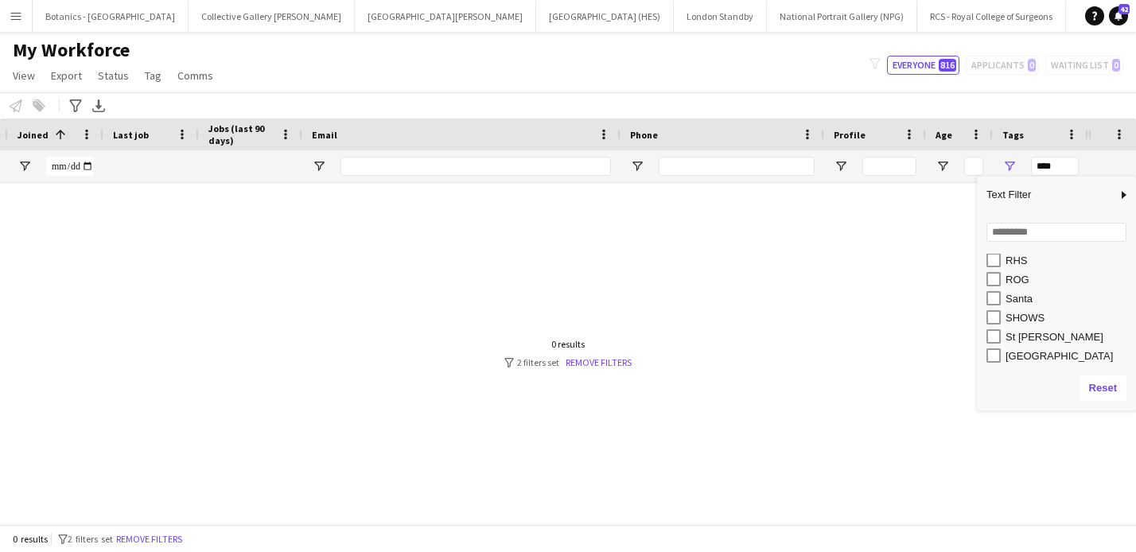
scroll to position [177, 0]
type input "*********"
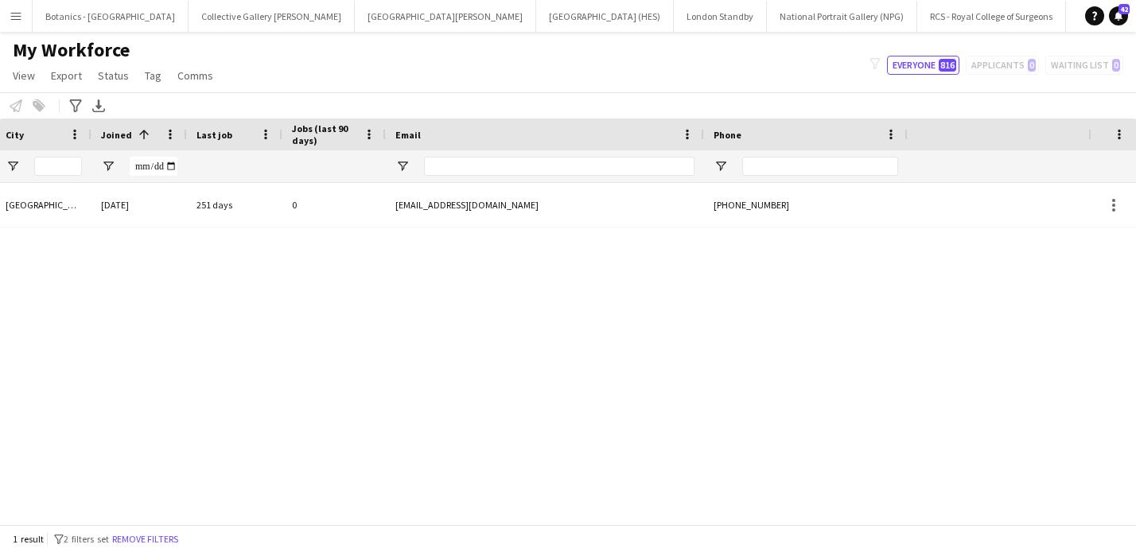
scroll to position [0, 636]
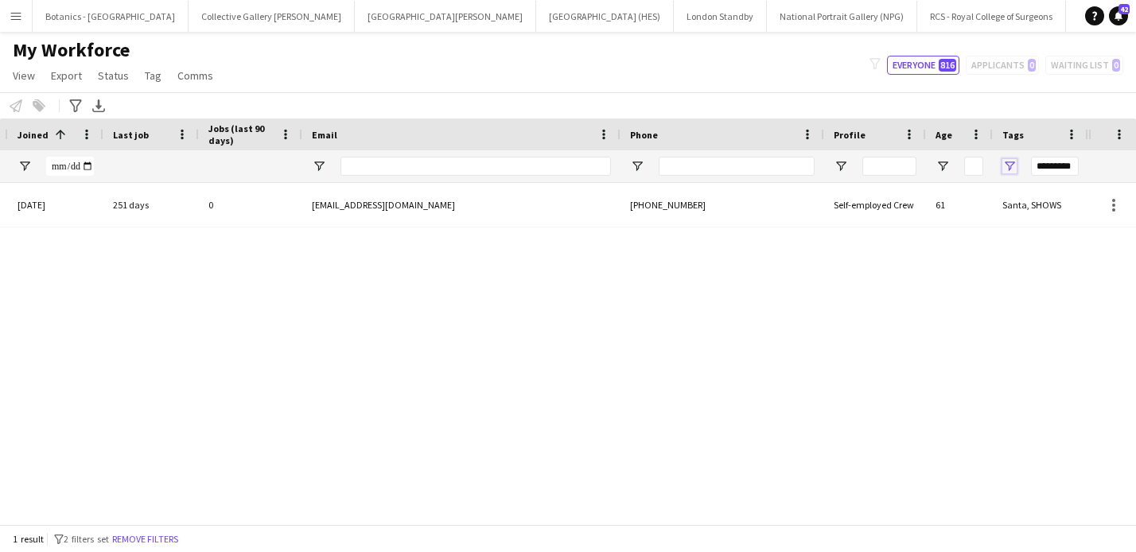
click at [1012, 163] on span "Open Filter Menu" at bounding box center [1009, 166] width 14 height 14
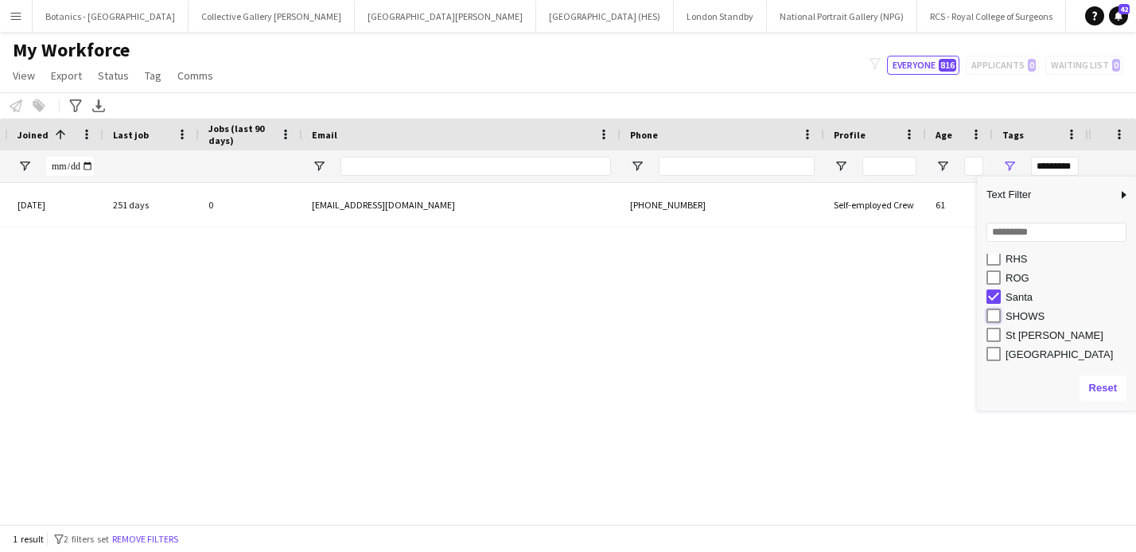
type input "**********"
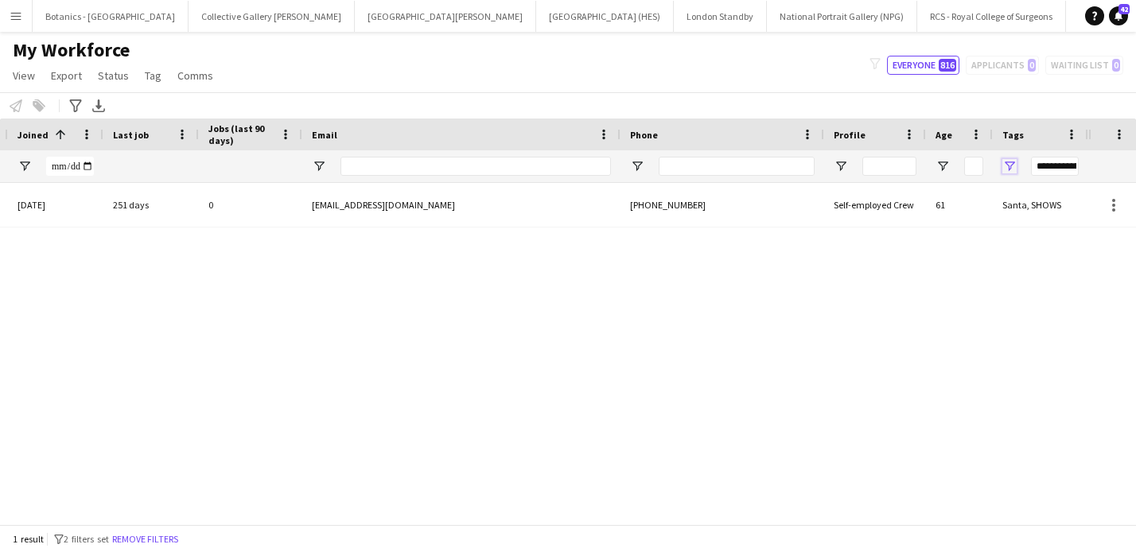
click at [1012, 164] on span "Open Filter Menu" at bounding box center [1009, 166] width 14 height 14
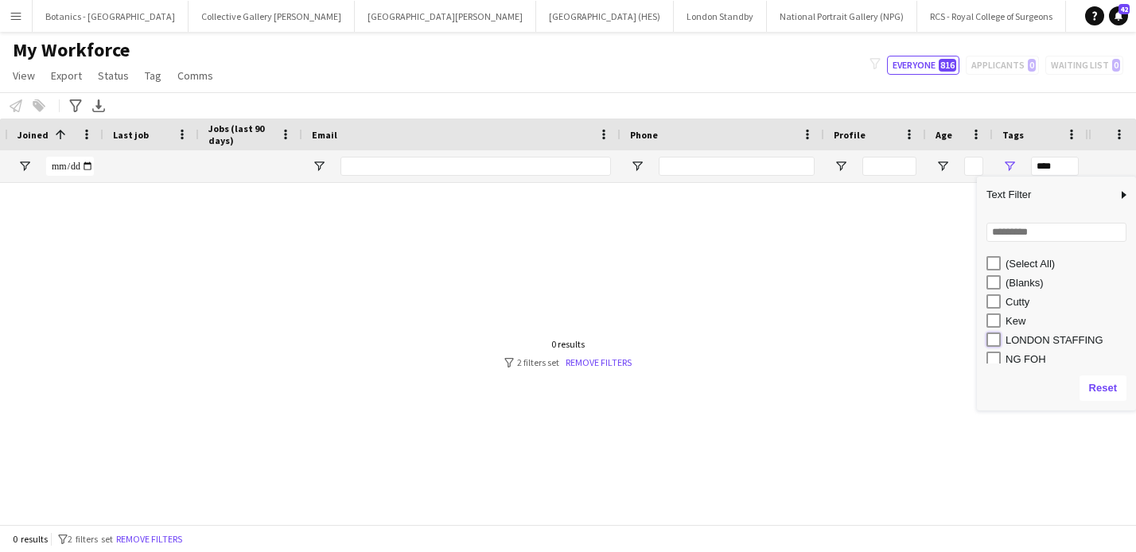
type input "**********"
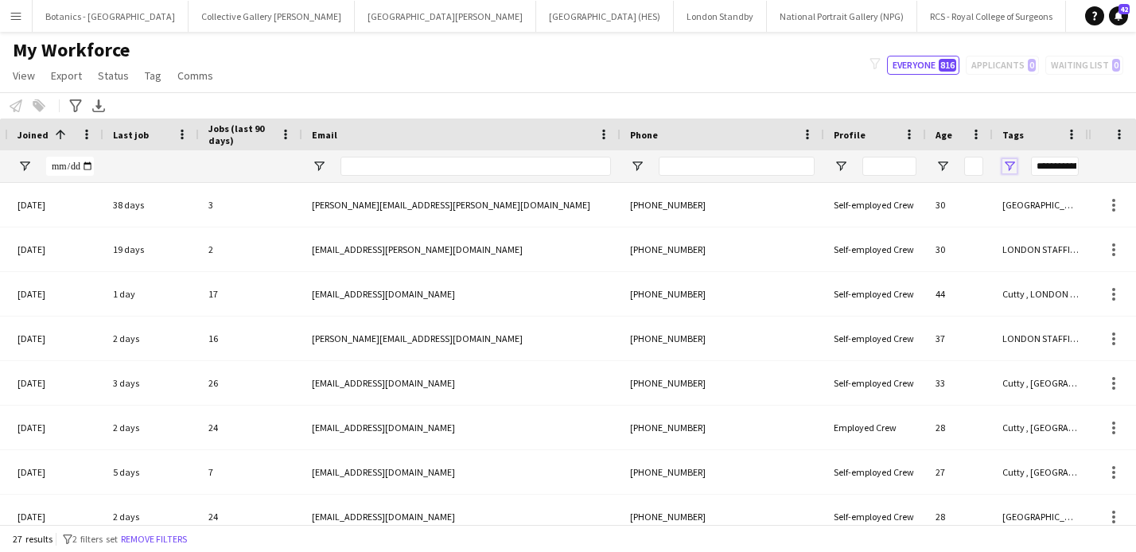
click at [1015, 166] on span "Open Filter Menu" at bounding box center [1009, 166] width 14 height 14
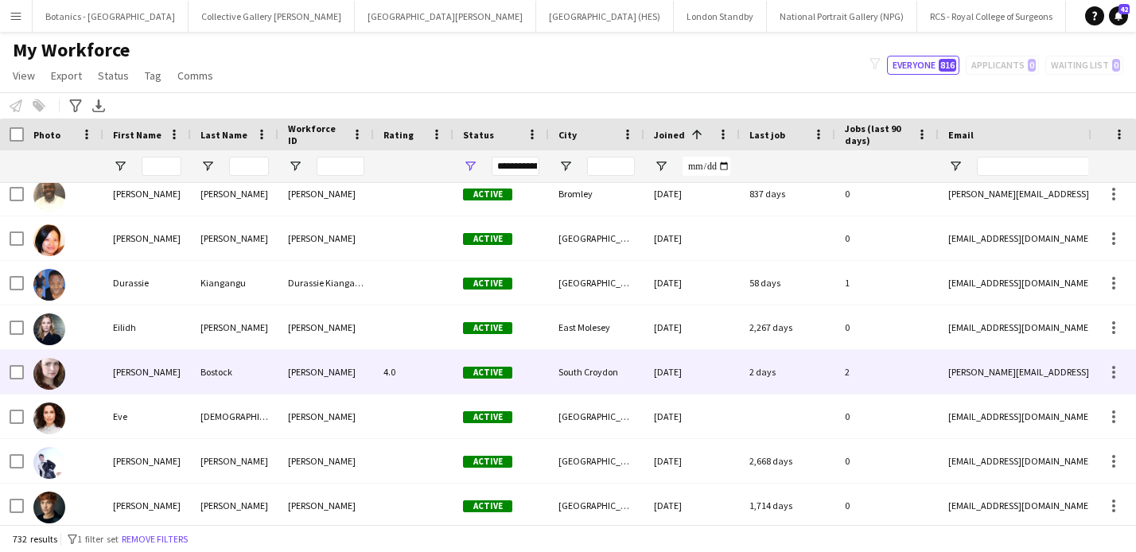
click at [159, 379] on div "[PERSON_NAME]" at bounding box center [147, 372] width 88 height 44
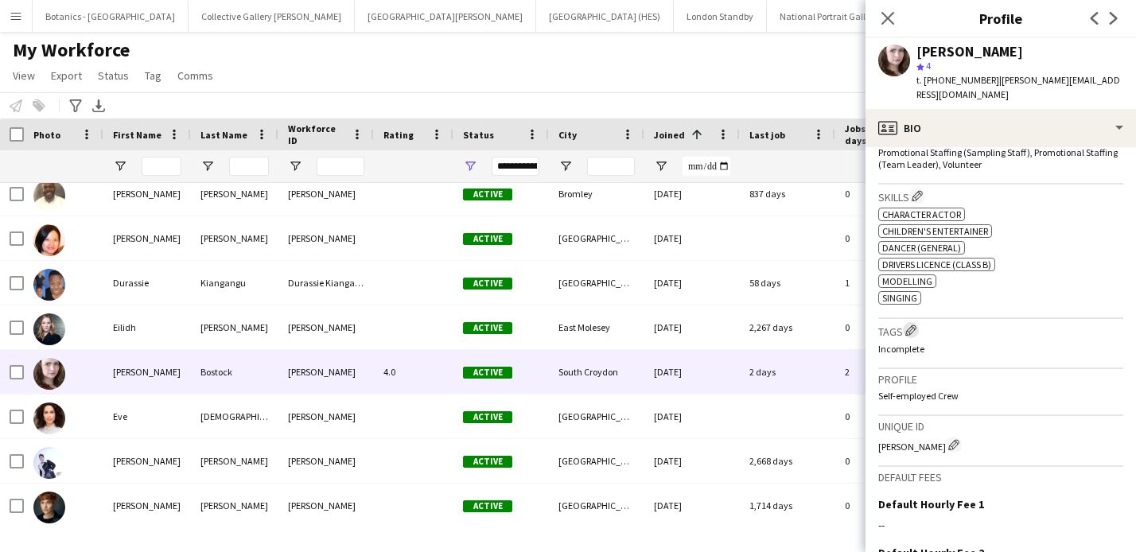
click at [916, 333] on app-icon "Edit crew company tags" at bounding box center [910, 330] width 11 height 11
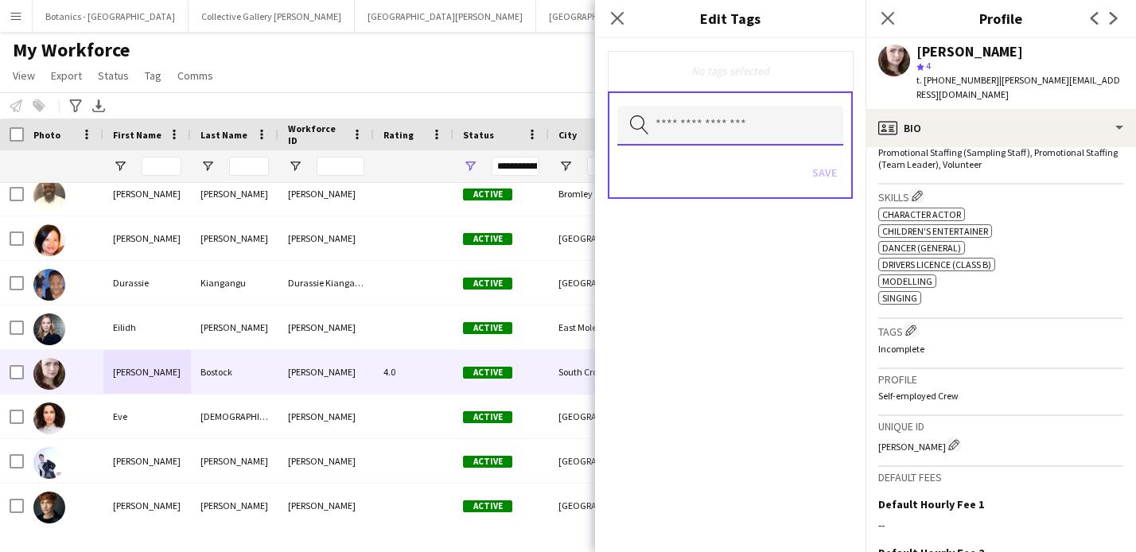
click at [722, 113] on input "text" at bounding box center [730, 126] width 226 height 40
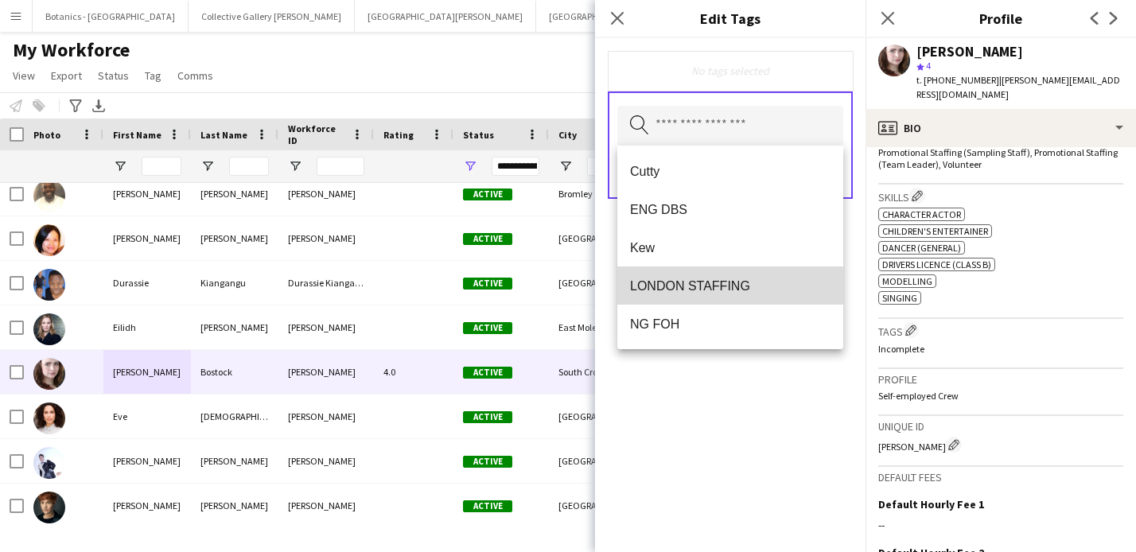
click at [701, 290] on span "LONDON STAFFING" at bounding box center [730, 285] width 200 height 15
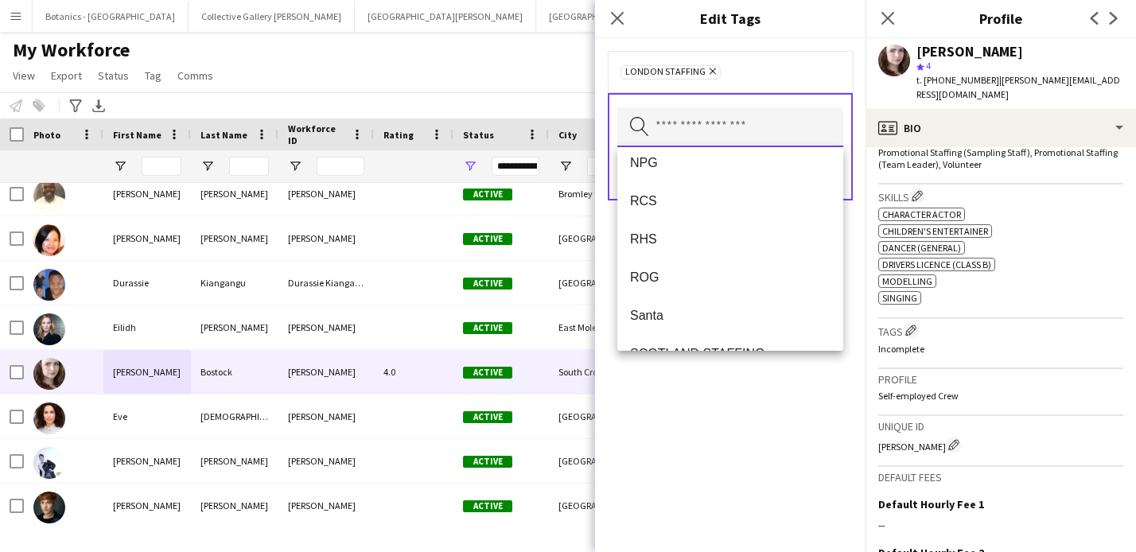
scroll to position [186, 0]
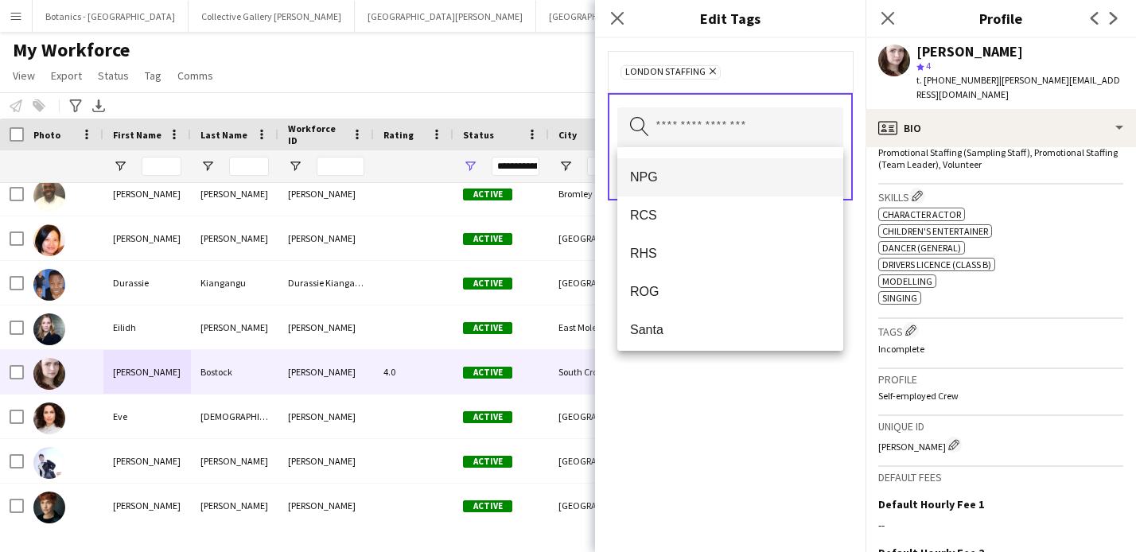
click at [661, 185] on span "NPG" at bounding box center [730, 176] width 200 height 15
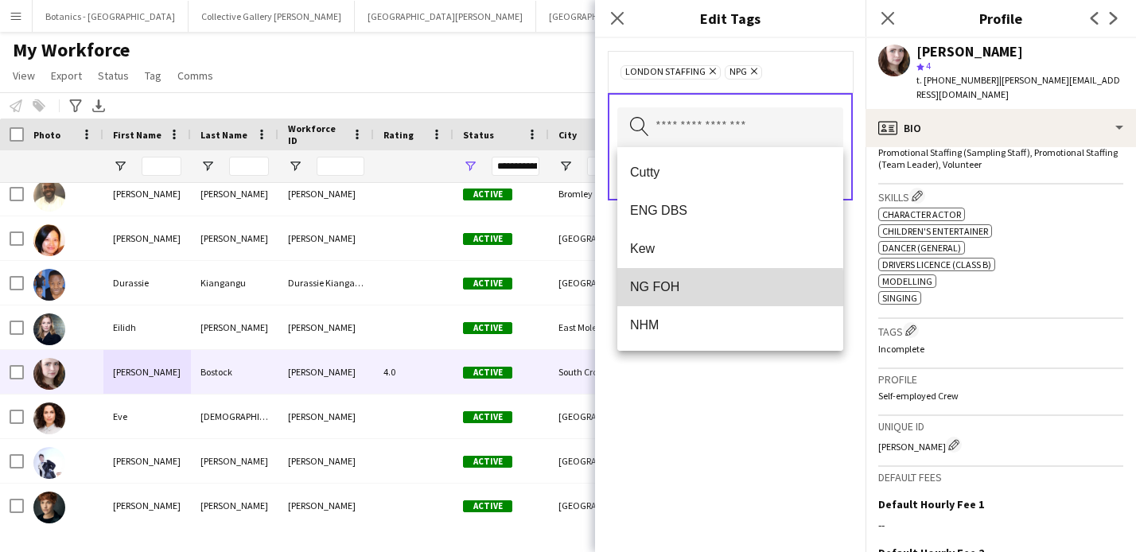
click at [702, 291] on span "NG FOH" at bounding box center [730, 286] width 200 height 15
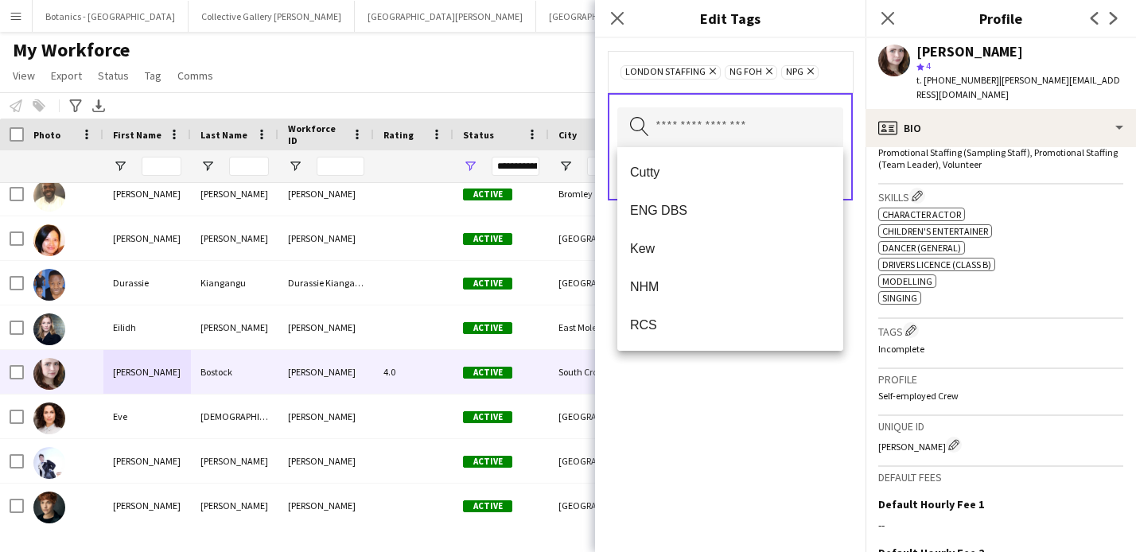
click at [765, 433] on div "LONDON STAFFING Remove NG FOH Remove NPG Remove Search by tag name Save" at bounding box center [730, 295] width 270 height 514
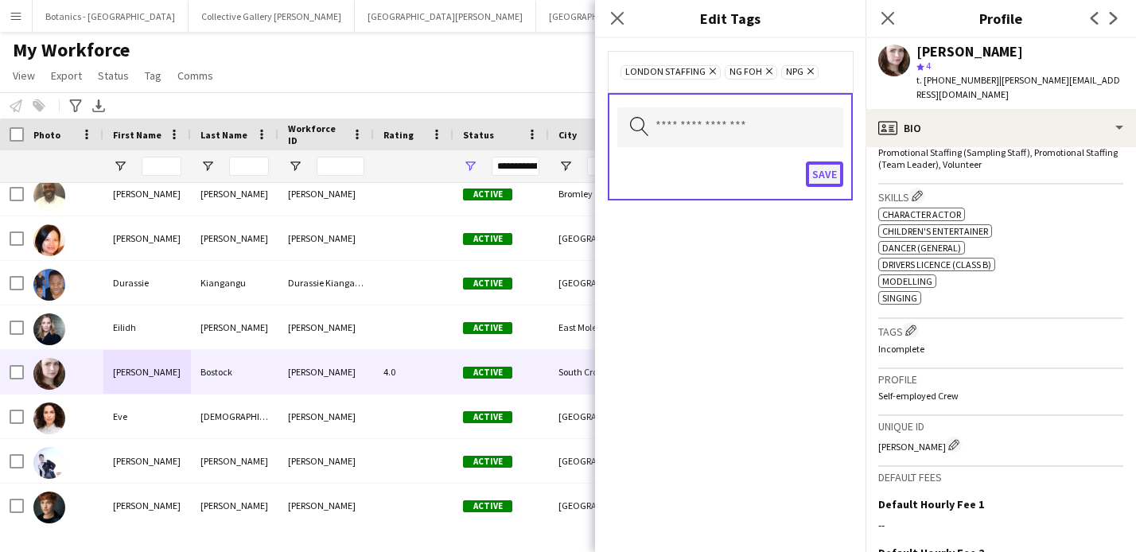
click at [830, 173] on button "Save" at bounding box center [824, 174] width 37 height 25
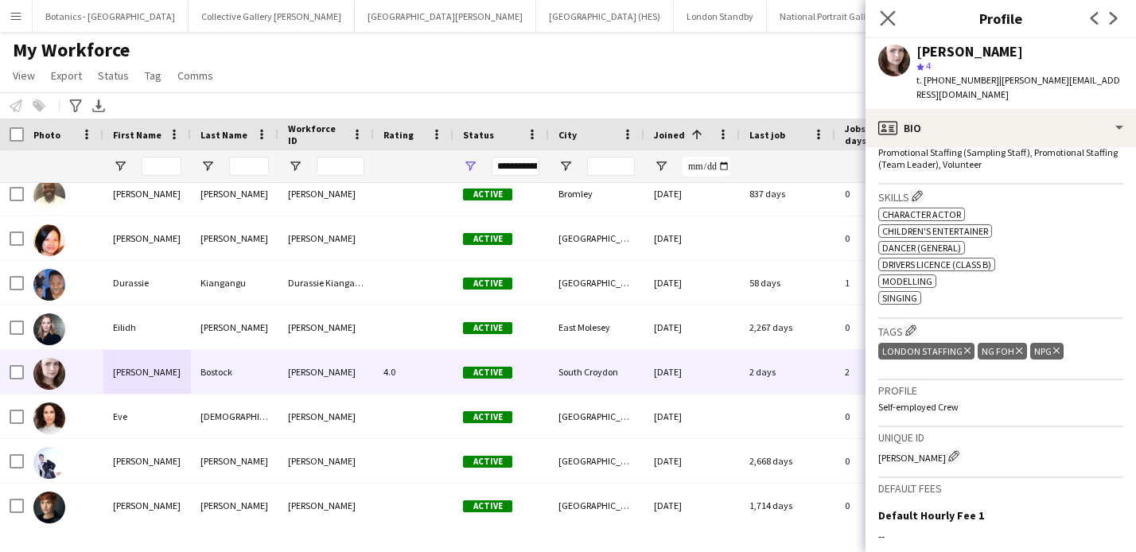
click at [896, 16] on app-icon "Close pop-in" at bounding box center [888, 18] width 23 height 23
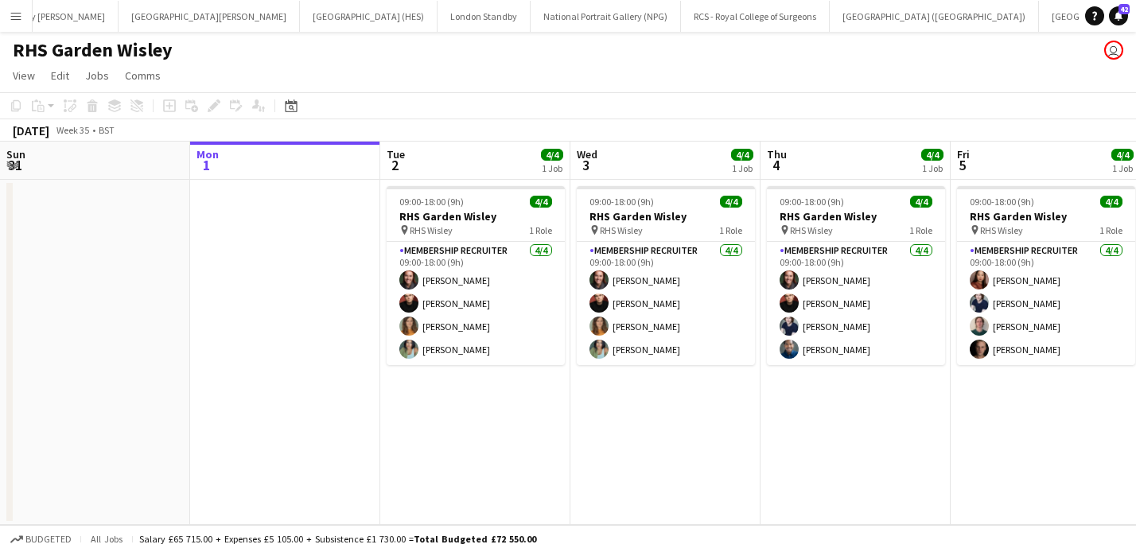
scroll to position [0, 238]
click at [21, 14] on app-icon "Menu" at bounding box center [16, 16] width 13 height 13
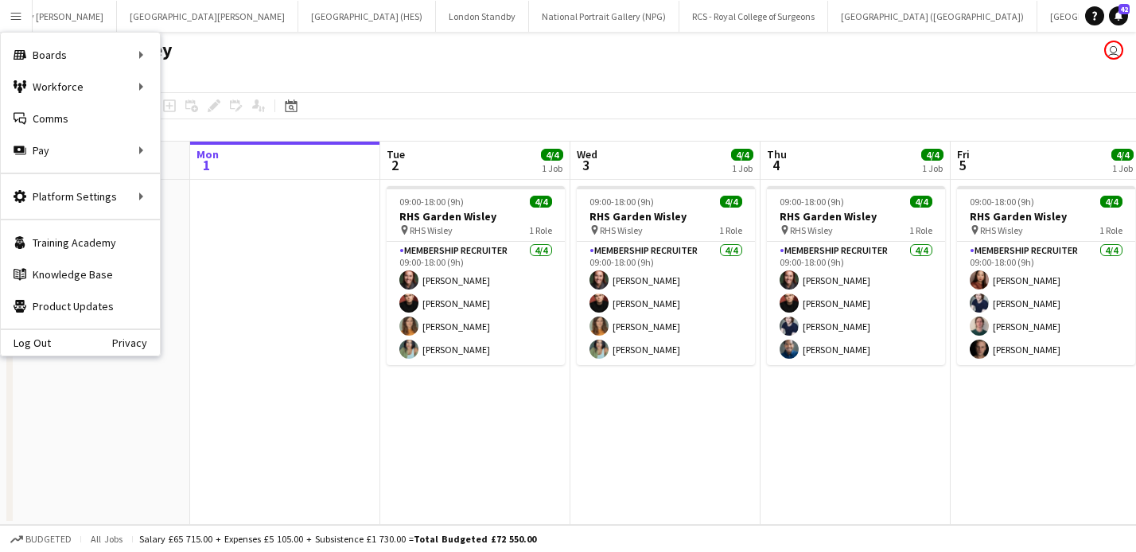
click at [417, 64] on app-page-menu "View Day view expanded Day view collapsed Month view Date picker Jump to [DATE]…" at bounding box center [568, 77] width 1136 height 30
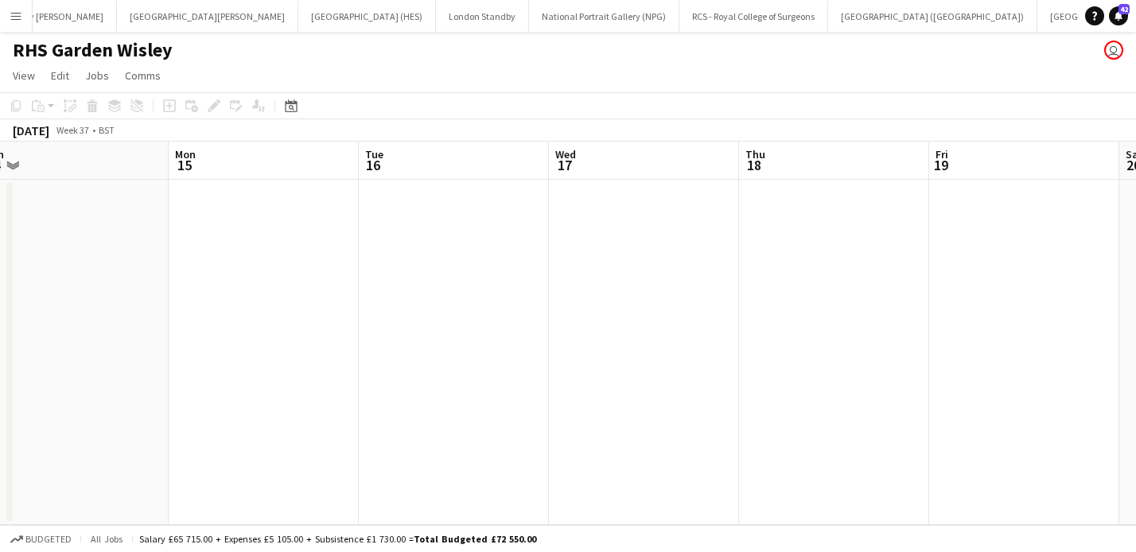
scroll to position [0, 595]
